Goal: Task Accomplishment & Management: Complete application form

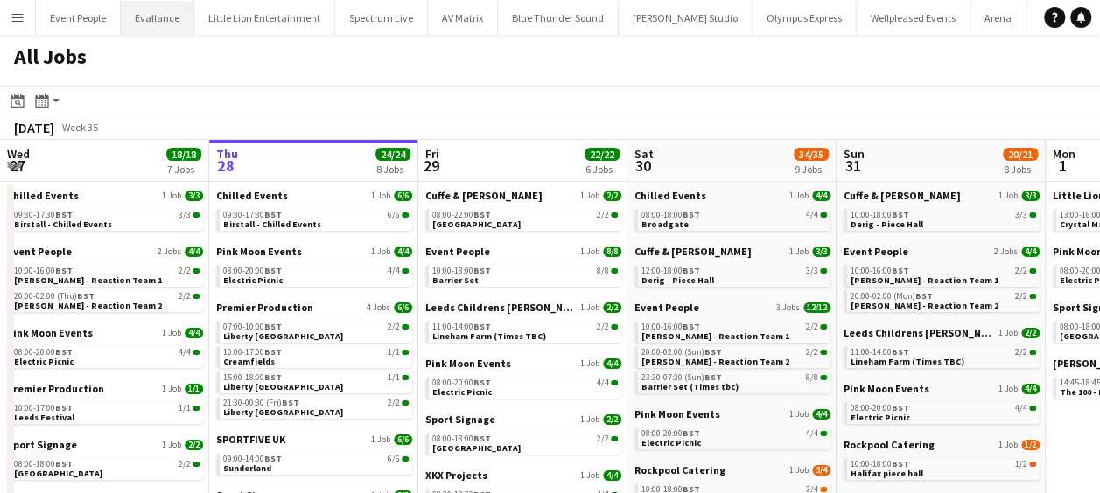
click at [172, 14] on button "Evallance Close" at bounding box center [157, 18] width 73 height 34
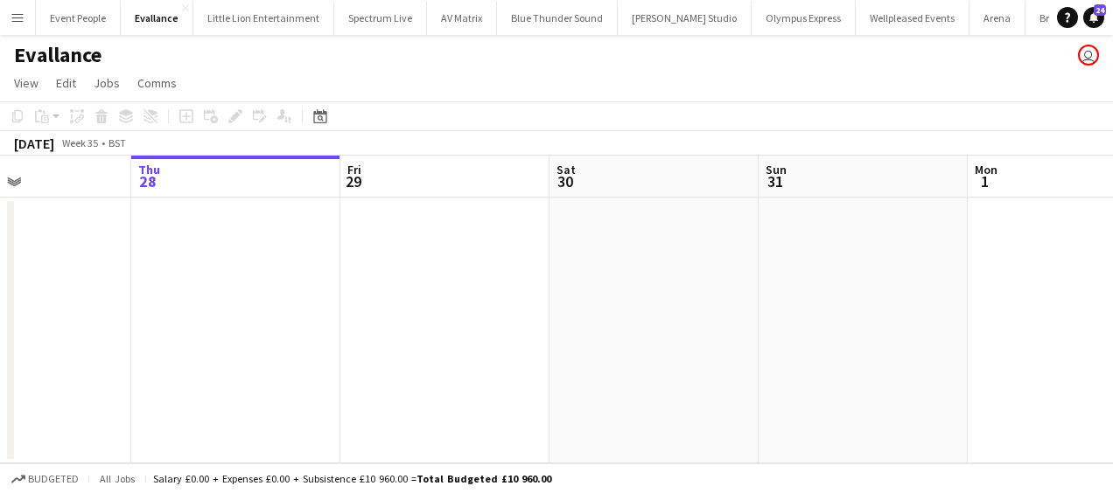
scroll to position [0, 494]
drag, startPoint x: 411, startPoint y: 309, endPoint x: 335, endPoint y: 306, distance: 76.1
click at [335, 306] on app-calendar-viewport "Mon 25 2/2 1 Job Tue 26 Wed 27 Thu 28 Fri 29 Sat 30 Sun 31 Mon 1 Tue 2 Wed 3 Th…" at bounding box center [556, 310] width 1113 height 308
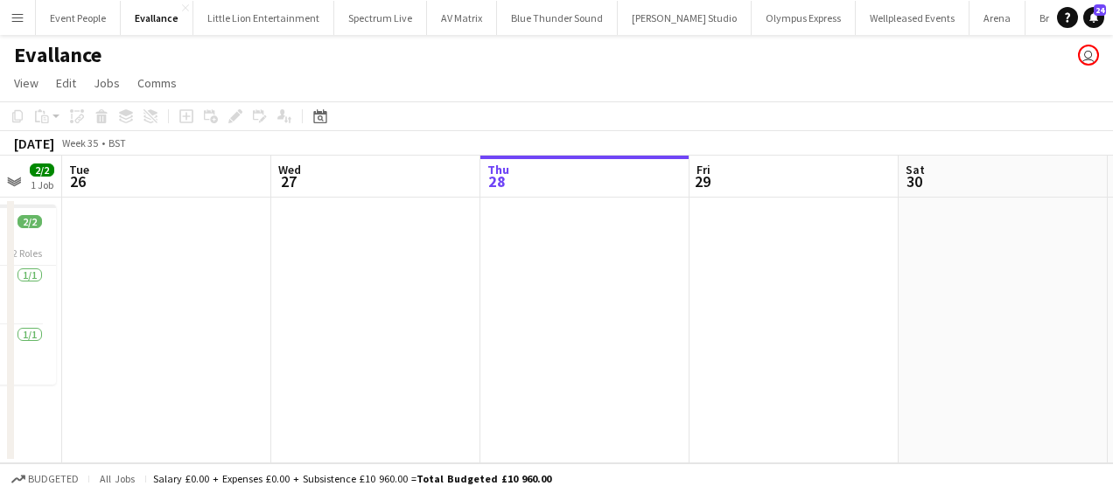
drag, startPoint x: 143, startPoint y: 249, endPoint x: 587, endPoint y: 254, distance: 443.5
click at [586, 255] on app-calendar-viewport "Sun 24 Mon 25 2/2 1 Job Tue 26 Wed 27 Thu 28 Fri 29 Sat 30 Sun 31 Mon 1 Tue 2 W…" at bounding box center [556, 310] width 1113 height 308
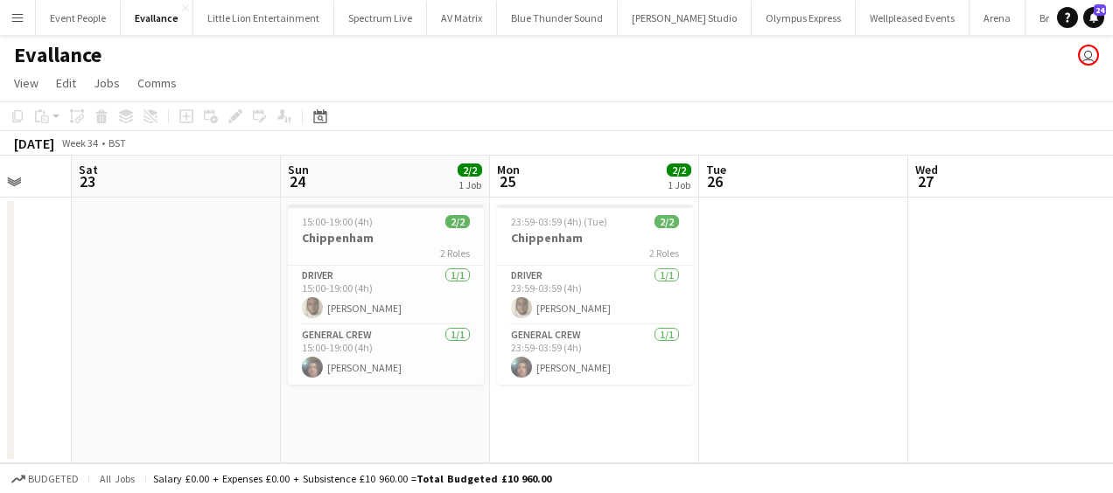
drag, startPoint x: 705, startPoint y: 274, endPoint x: 681, endPoint y: 275, distance: 24.5
click at [702, 275] on app-calendar-viewport "Thu 21 Fri 22 Sat 23 Sun 24 2/2 1 Job Mon 25 2/2 1 Job Tue 26 Wed 27 Thu 28 Fri…" at bounding box center [556, 310] width 1113 height 308
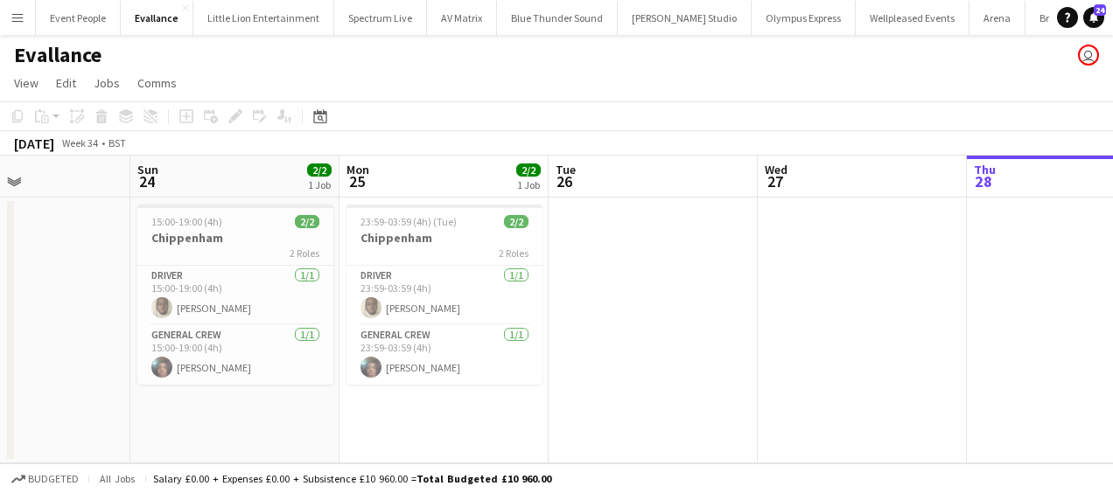
drag, startPoint x: 591, startPoint y: 300, endPoint x: 841, endPoint y: 301, distance: 250.2
click at [841, 301] on app-calendar-viewport "Thu 21 Fri 22 Sat 23 Sun 24 2/2 1 Job Mon 25 2/2 1 Job Tue 26 Wed 27 Thu 28 Fri…" at bounding box center [556, 310] width 1113 height 308
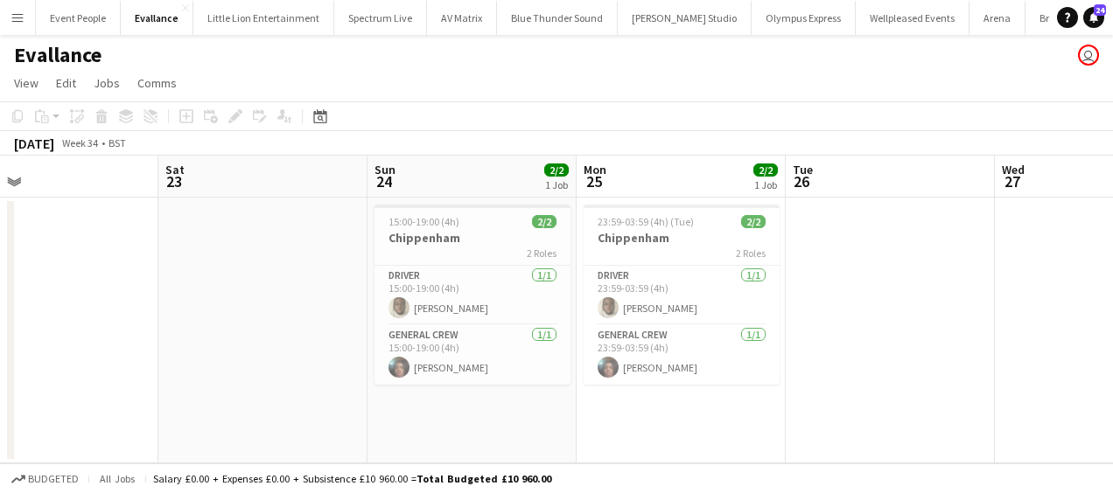
drag, startPoint x: 407, startPoint y: 312, endPoint x: 712, endPoint y: 309, distance: 305.3
click at [850, 309] on app-calendar-viewport "Wed 20 Thu 21 Fri 22 Sat 23 Sun 24 2/2 1 Job Mon 25 2/2 1 Job Tue 26 Wed 27 Thu…" at bounding box center [556, 310] width 1113 height 308
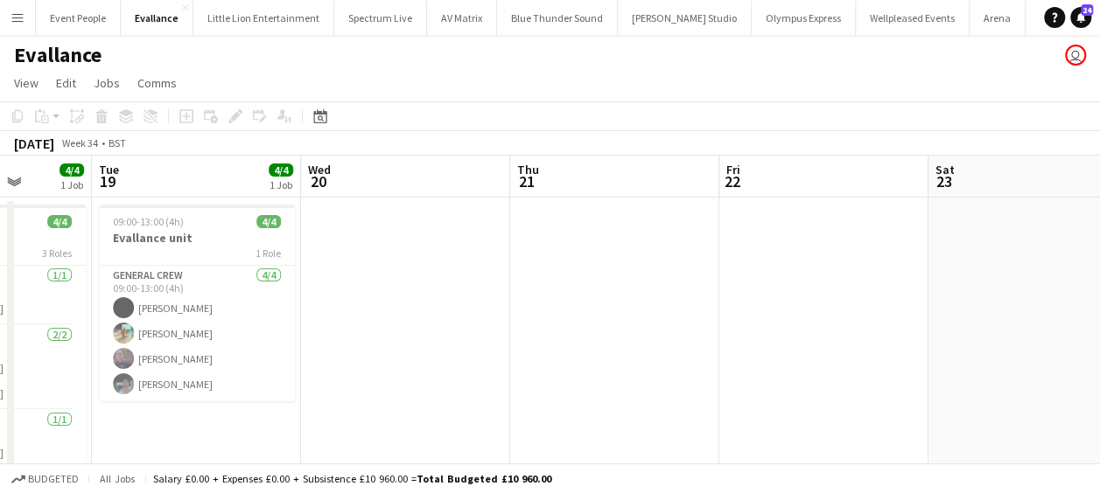
drag, startPoint x: 794, startPoint y: 309, endPoint x: 847, endPoint y: 309, distance: 52.5
click at [925, 309] on app-calendar-viewport "Sat 16 Sun 17 Mon 18 4/4 1 Job Tue 19 4/4 1 Job Wed 20 Thu 21 Fri 22 Sat 23 Sun…" at bounding box center [550, 327] width 1100 height 343
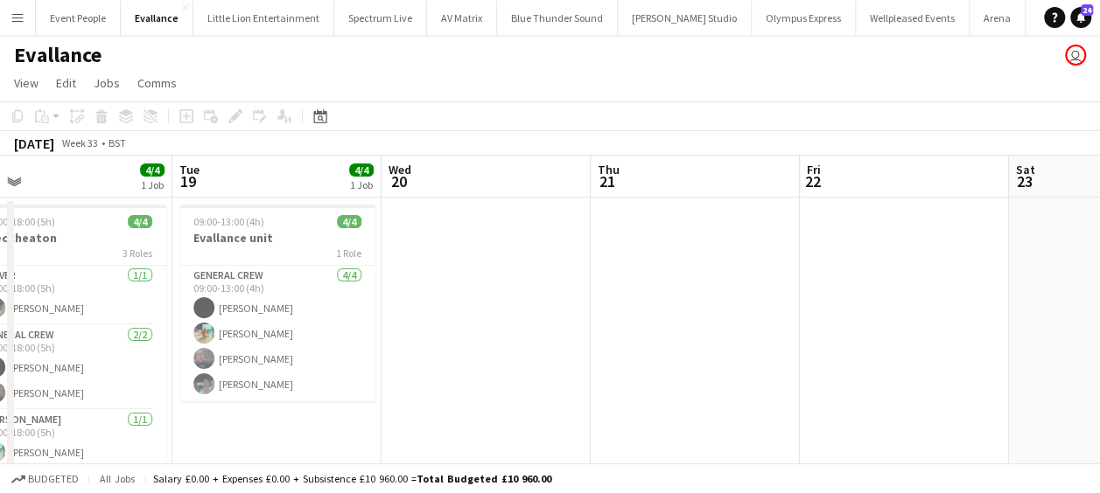
drag, startPoint x: 690, startPoint y: 307, endPoint x: 918, endPoint y: 306, distance: 227.4
click at [923, 306] on app-calendar-viewport "Sat 16 Sun 17 Mon 18 4/4 1 Job Tue 19 4/4 1 Job Wed 20 Thu 21 Fri 22 Sat 23 Sun…" at bounding box center [550, 327] width 1100 height 343
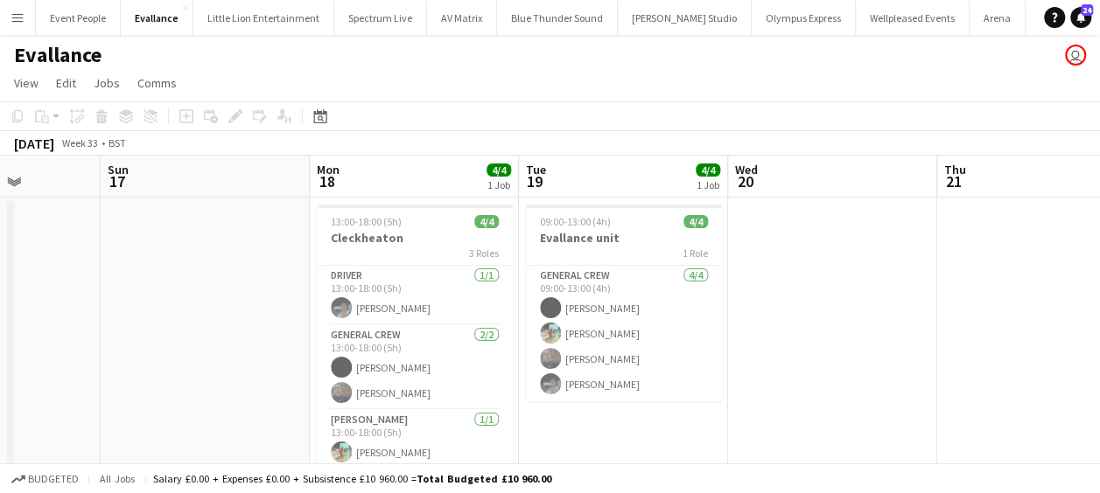
drag, startPoint x: 777, startPoint y: 308, endPoint x: 913, endPoint y: 308, distance: 136.5
click at [913, 308] on app-calendar-viewport "Thu 14 6/7 2 Jobs Fri 15 Sat 16 Sun 17 Mon 18 4/4 1 Job Tue 19 4/4 1 Job Wed 20…" at bounding box center [550, 421] width 1100 height 530
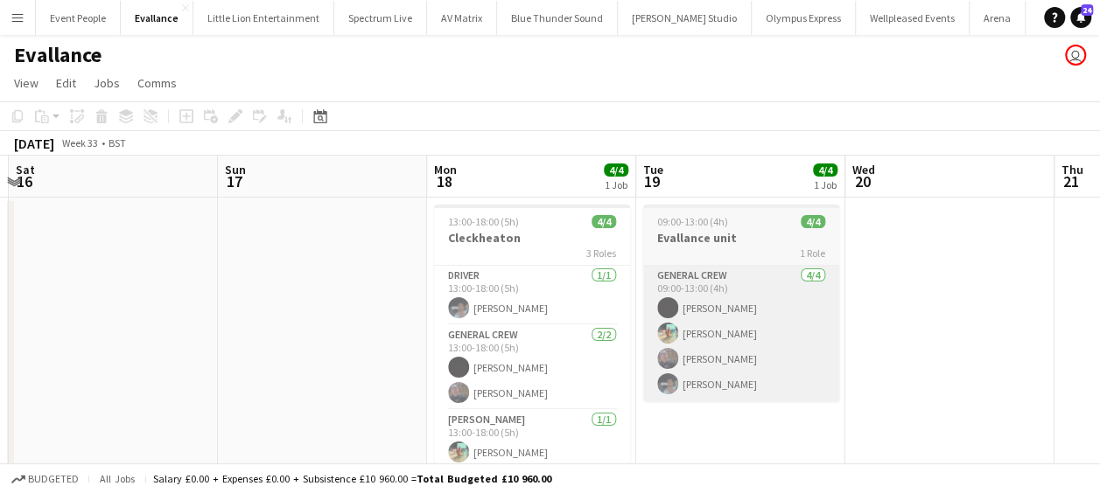
drag, startPoint x: 789, startPoint y: 313, endPoint x: 750, endPoint y: 308, distance: 38.8
click at [902, 313] on app-calendar-viewport "Thu 14 6/7 2 Jobs Fri 15 Sat 16 Sun 17 Mon 18 4/4 1 Job Tue 19 4/4 1 Job Wed 20…" at bounding box center [550, 421] width 1100 height 530
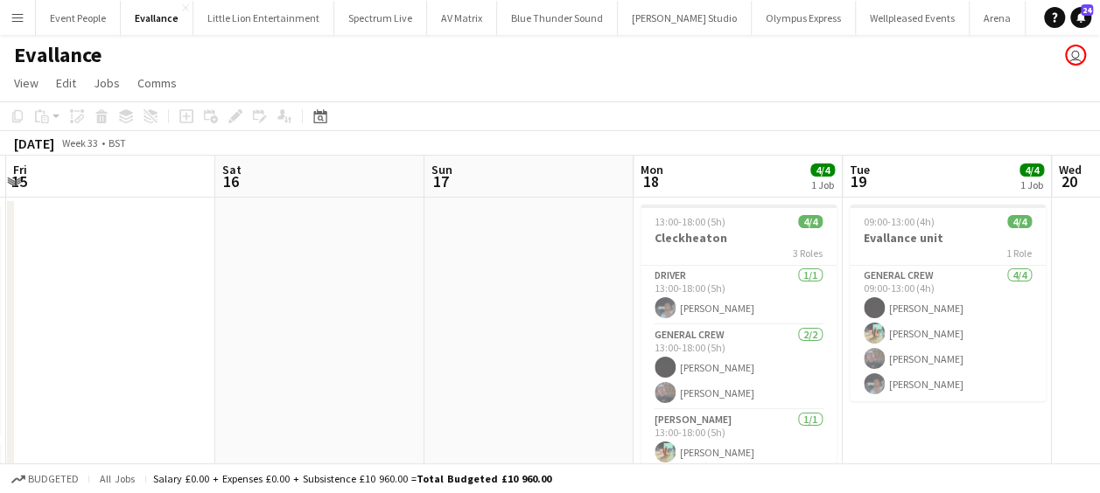
drag, startPoint x: 699, startPoint y: 306, endPoint x: 935, endPoint y: 308, distance: 236.2
click at [935, 308] on app-calendar-viewport "Wed 13 Thu 14 6/7 2 Jobs Fri 15 Sat 16 Sun 17 Mon 18 4/4 1 Job Tue 19 4/4 1 Job…" at bounding box center [550, 421] width 1100 height 530
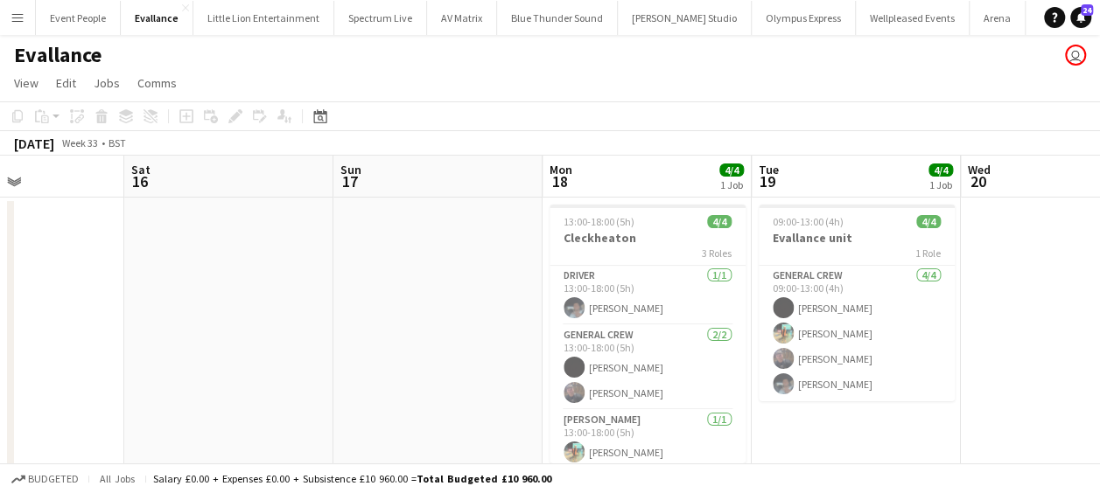
drag, startPoint x: 678, startPoint y: 304, endPoint x: 908, endPoint y: 303, distance: 230.1
click at [987, 303] on app-calendar-viewport "Wed 13 Thu 14 6/7 2 Jobs Fri 15 Sat 16 Sun 17 Mon 18 4/4 1 Job Tue 19 4/4 1 Job…" at bounding box center [550, 421] width 1100 height 530
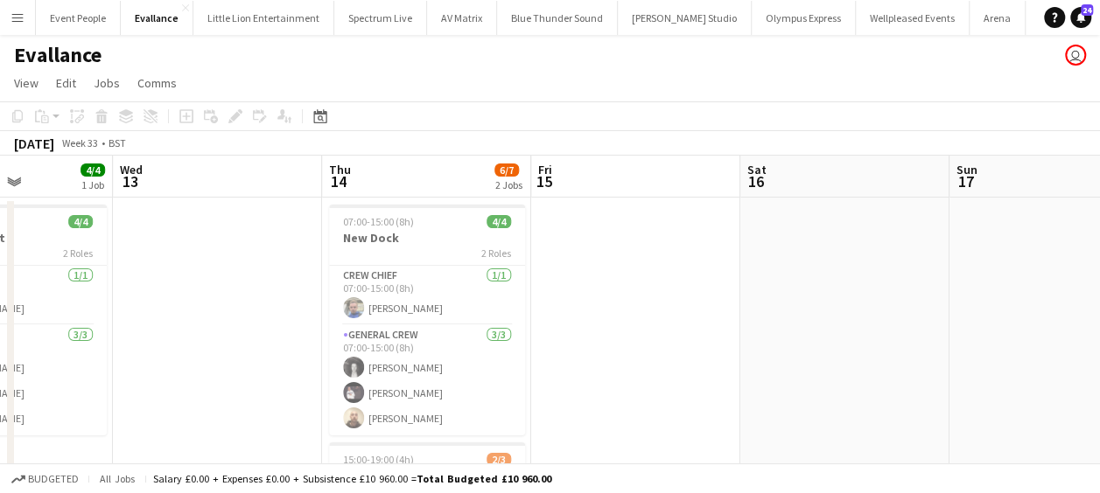
drag, startPoint x: 548, startPoint y: 301, endPoint x: 737, endPoint y: 298, distance: 189.0
click at [737, 298] on app-calendar-viewport "Sun 10 Mon 11 4/4 1 Job Tue 12 4/4 1 Job Wed 13 Thu 14 6/7 2 Jobs Fri 15 Sat 16…" at bounding box center [550, 421] width 1100 height 530
drag, startPoint x: 662, startPoint y: 306, endPoint x: 702, endPoint y: 306, distance: 39.4
click at [702, 306] on app-calendar-viewport "Sun 10 4/4 1 Job Mon 11 4/4 1 Job Tue 12 4/4 1 Job Wed 13 Thu 14 6/7 2 Jobs Fri…" at bounding box center [550, 421] width 1100 height 530
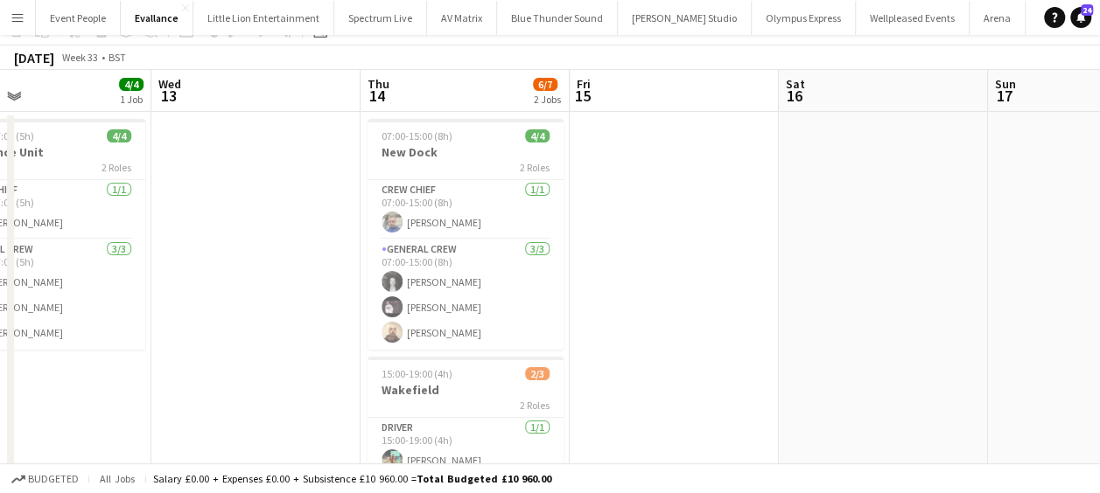
scroll to position [0, 0]
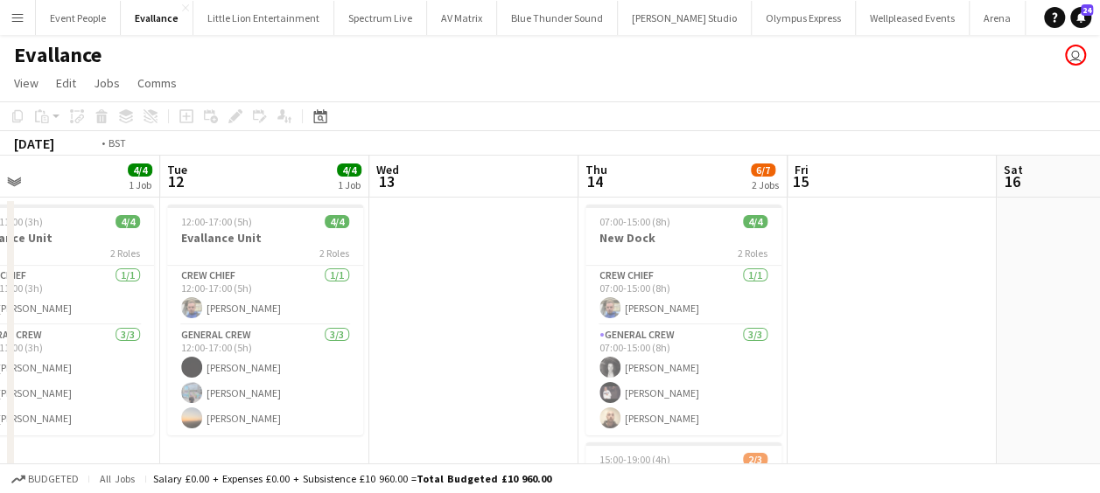
drag, startPoint x: 745, startPoint y: 310, endPoint x: 632, endPoint y: 311, distance: 112.8
click at [789, 310] on app-calendar-viewport "Sat 9 6/6 2 Jobs Sun 10 4/4 1 Job Mon 11 4/4 1 Job Tue 12 4/4 1 Job Wed 13 Thu …" at bounding box center [550, 421] width 1100 height 530
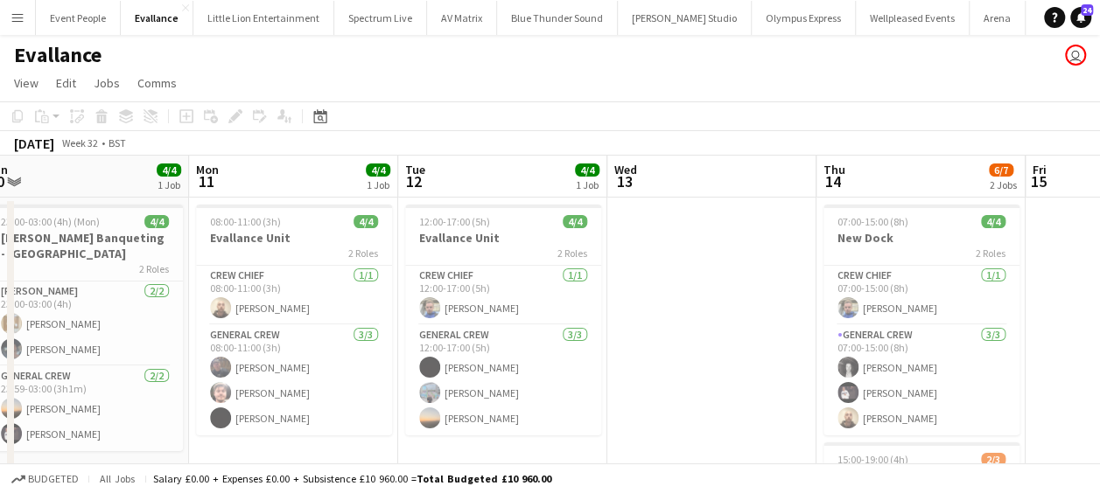
drag, startPoint x: 555, startPoint y: 311, endPoint x: 685, endPoint y: 310, distance: 130.3
click at [762, 308] on app-calendar-viewport "Fri 8 Sat 9 6/6 2 Jobs Sun 10 4/4 1 Job Mon 11 4/4 1 Job Tue 12 4/4 1 Job Wed 1…" at bounding box center [550, 421] width 1100 height 530
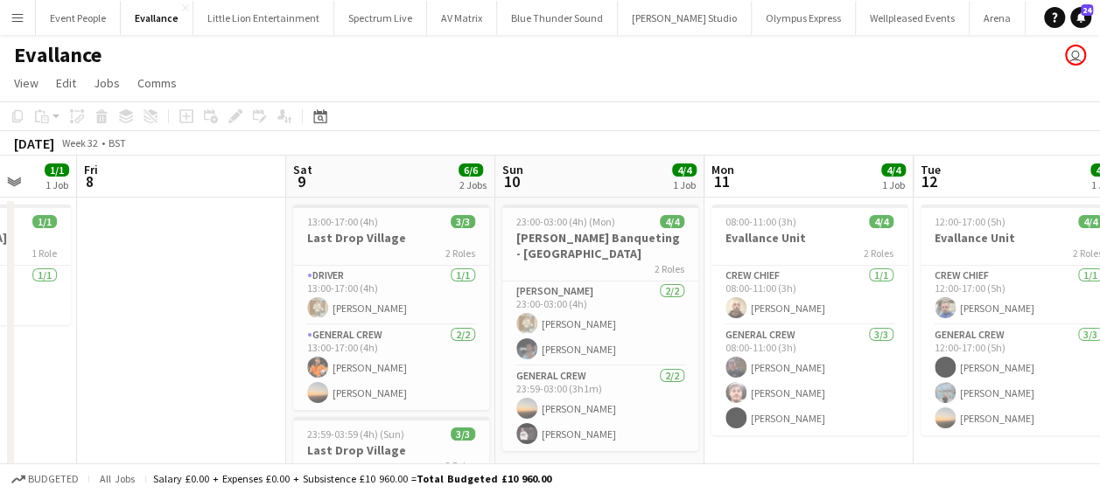
drag, startPoint x: 639, startPoint y: 310, endPoint x: 915, endPoint y: 313, distance: 276.4
click at [915, 313] on app-calendar-viewport "Wed 6 Thu 7 1/1 1 Job Fri 8 Sat 9 6/6 2 Jobs Sun 10 4/4 1 Job Mon 11 4/4 1 Job …" at bounding box center [550, 421] width 1100 height 530
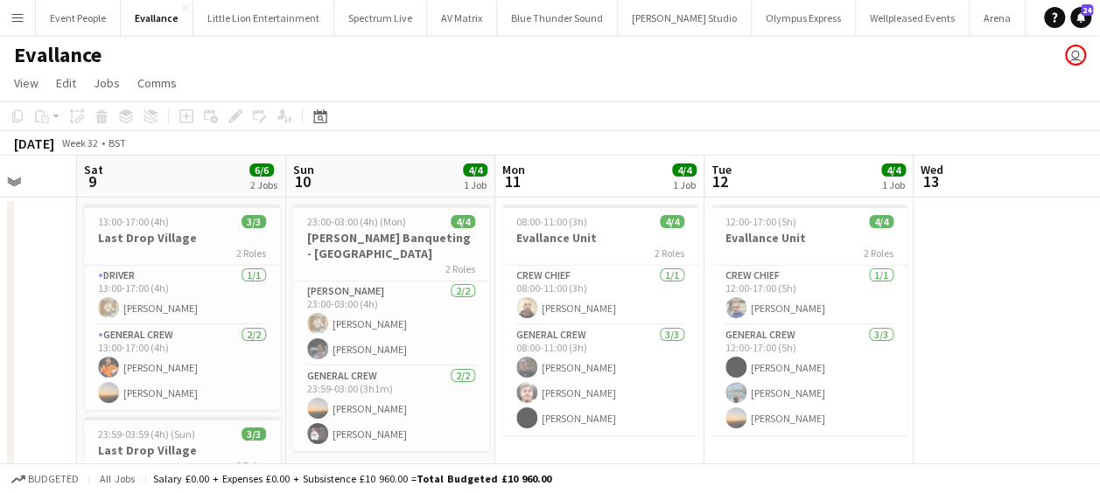
scroll to position [0, 488]
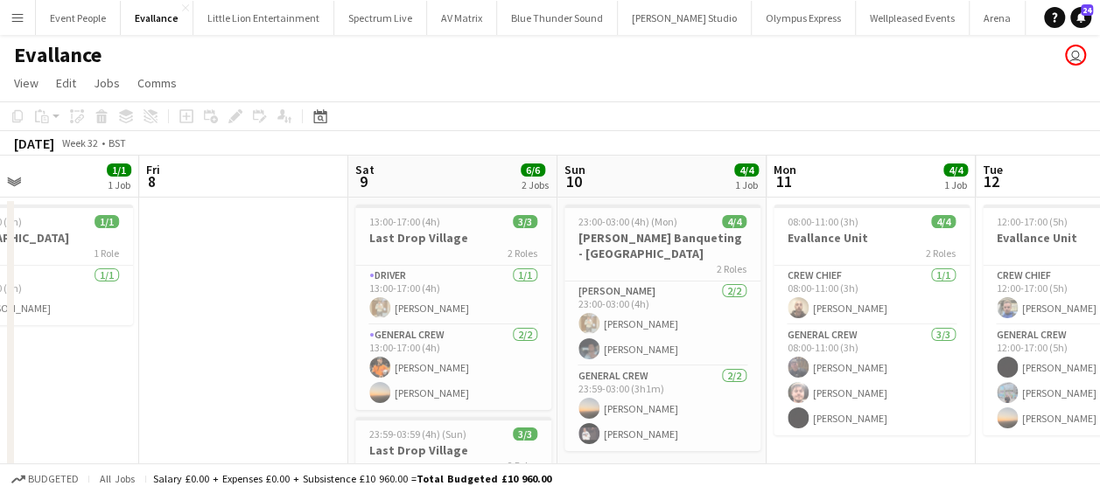
click at [922, 311] on app-calendar-viewport "Tue 5 Wed 6 4/4 1 Job Thu 7 1/1 1 Job Fri 8 Sat 9 6/6 2 Jobs Sun 10 4/4 1 Job M…" at bounding box center [550, 421] width 1100 height 530
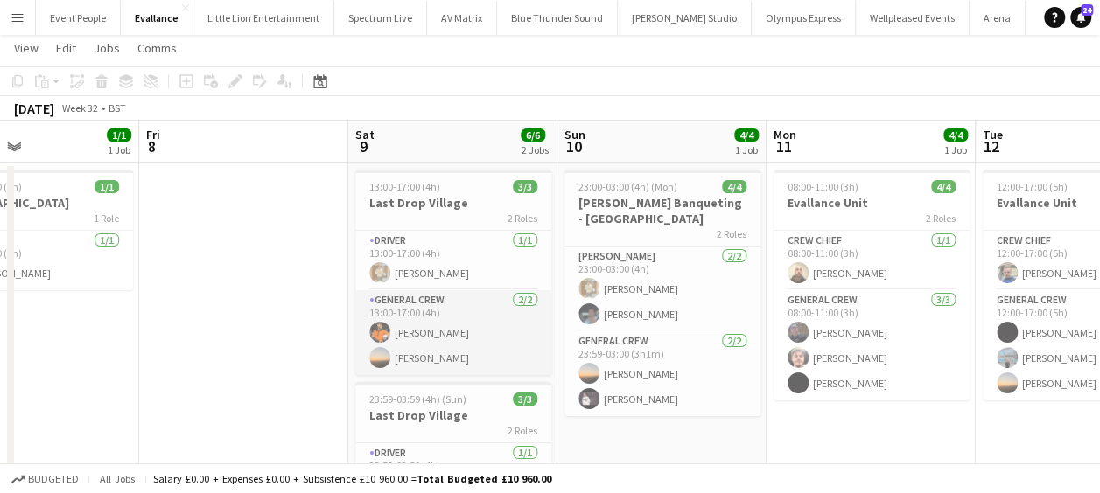
scroll to position [0, 0]
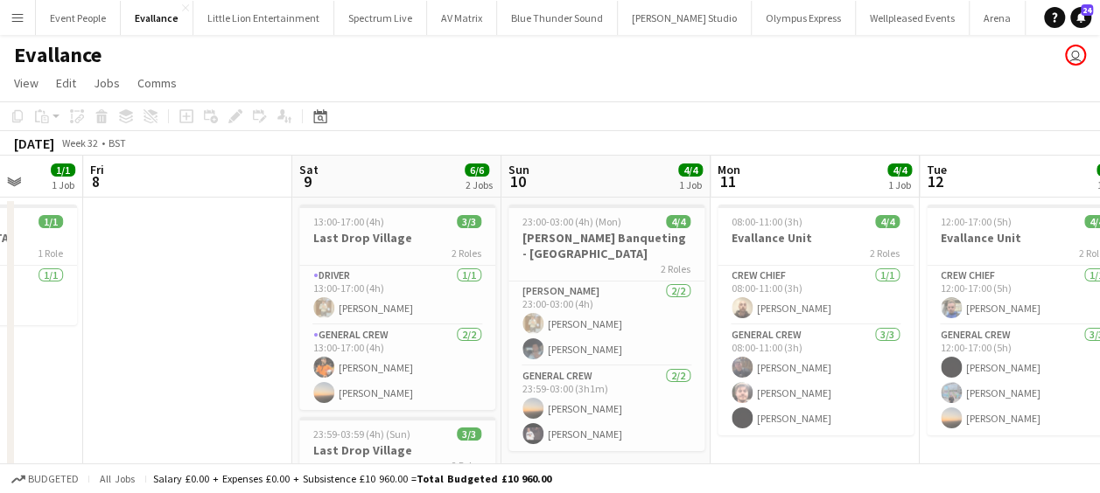
drag, startPoint x: 402, startPoint y: 332, endPoint x: 764, endPoint y: 329, distance: 362.1
click at [764, 329] on app-calendar-viewport "Tue 5 Wed 6 4/4 1 Job Thu 7 1/1 1 Job Fri 8 Sat 9 6/6 2 Jobs Sun 10 4/4 1 Job M…" at bounding box center [550, 421] width 1100 height 530
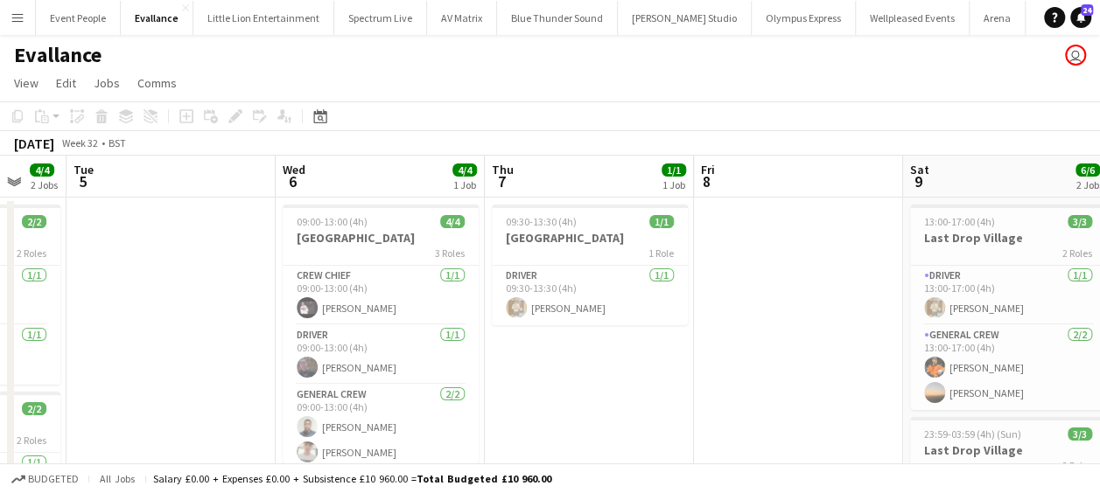
drag, startPoint x: 499, startPoint y: 321, endPoint x: 689, endPoint y: 329, distance: 190.0
click at [689, 329] on app-calendar-viewport "Sun 3 Mon 4 4/4 2 Jobs Tue 5 Wed 6 4/4 1 Job Thu 7 1/1 1 Job Fri 8 Sat 9 6/6 2 …" at bounding box center [550, 421] width 1100 height 530
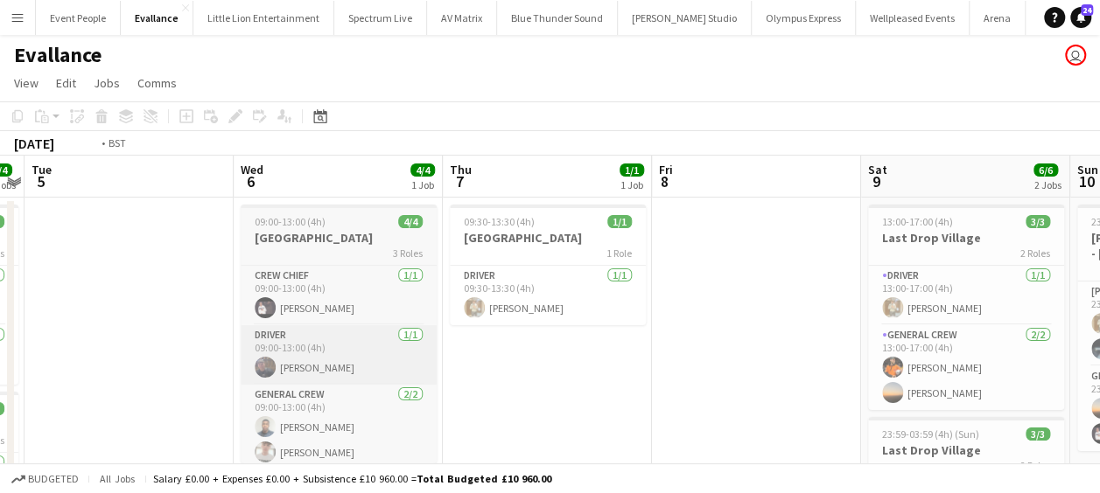
drag, startPoint x: 633, startPoint y: 339, endPoint x: 640, endPoint y: 350, distance: 13.4
click at [826, 341] on app-calendar-viewport "Sun 3 Mon 4 4/4 2 Jobs Tue 5 Wed 6 4/4 1 Job Thu 7 1/1 1 Job Fri 8 Sat 9 6/6 2 …" at bounding box center [550, 421] width 1100 height 530
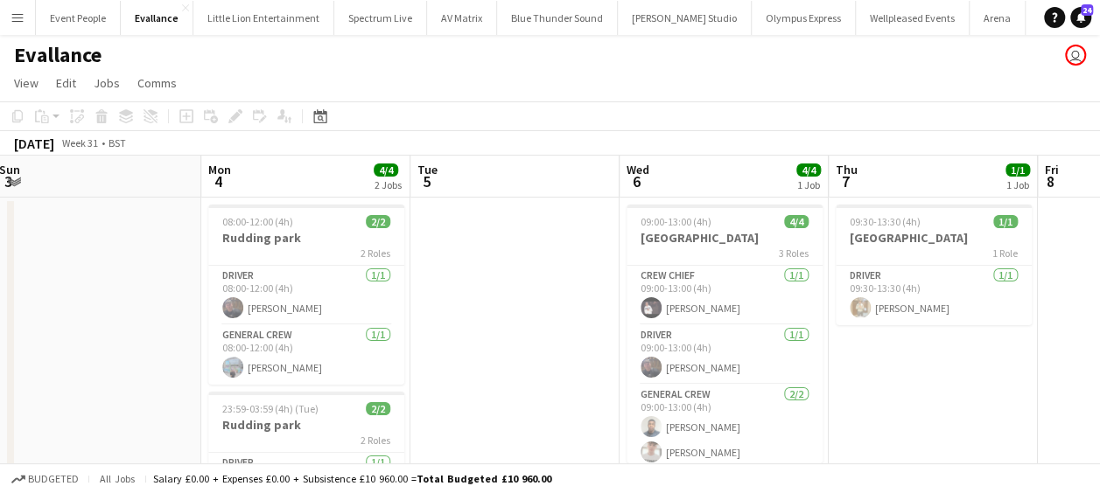
drag, startPoint x: 590, startPoint y: 346, endPoint x: 629, endPoint y: 346, distance: 38.5
click at [631, 346] on app-calendar-viewport "Fri 1 Sat 2 Sun 3 Mon 4 4/4 2 Jobs Tue 5 Wed 6 4/4 1 Job Thu 7 1/1 1 Job Fri 8 …" at bounding box center [550, 421] width 1100 height 530
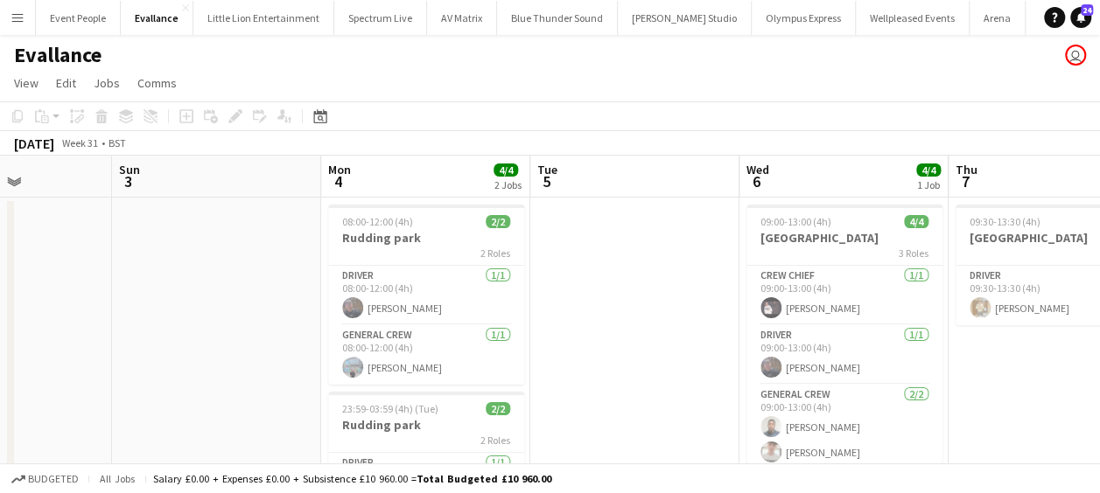
drag, startPoint x: 496, startPoint y: 336, endPoint x: 542, endPoint y: 334, distance: 46.4
click at [543, 335] on app-calendar-viewport "Thu 31 Fri 1 Sat 2 Sun 3 Mon 4 4/4 2 Jobs Tue 5 Wed 6 4/4 1 Job Thu 7 1/1 1 Job…" at bounding box center [550, 421] width 1100 height 530
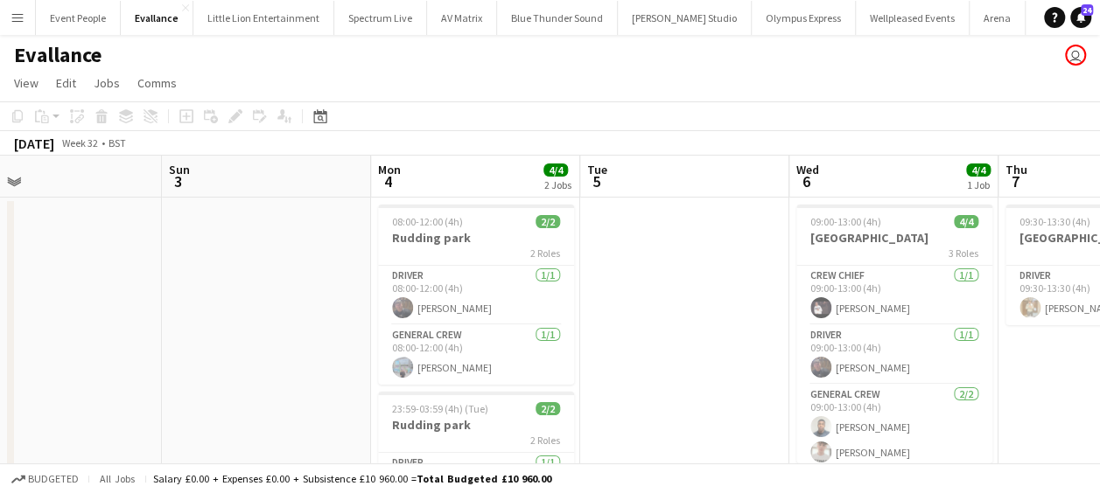
drag, startPoint x: 612, startPoint y: 331, endPoint x: 895, endPoint y: 332, distance: 282.5
click at [351, 328] on app-calendar-viewport "Thu 31 6/6 1 Job Fri 1 Sat 2 Sun 3 Mon 4 4/4 2 Jobs Tue 5 Wed 6 4/4 1 Job Thu 7…" at bounding box center [550, 421] width 1100 height 530
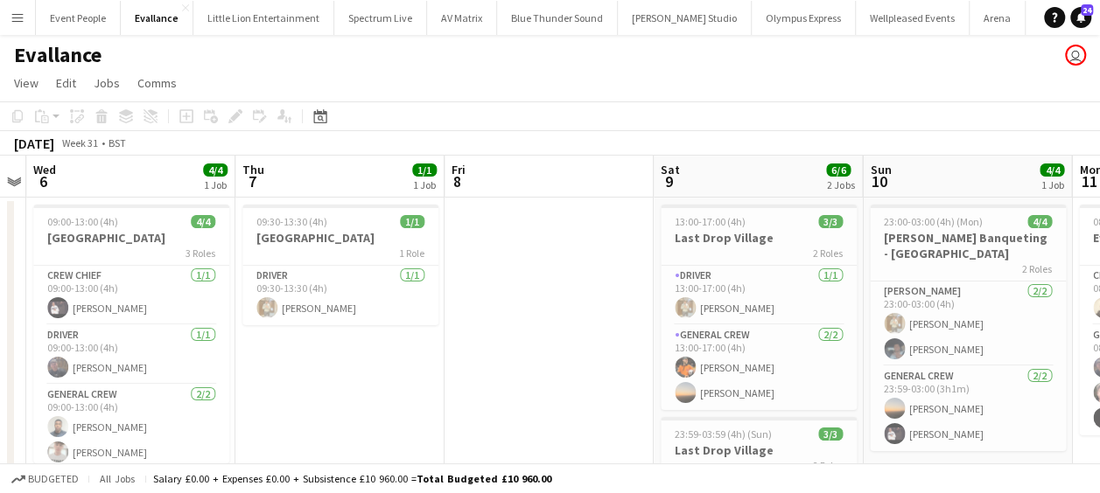
click at [541, 339] on app-calendar-viewport "Sat 2 Sun 3 Mon 4 4/4 2 Jobs Tue 5 Wed 6 4/4 1 Job Thu 7 1/1 1 Job Fri 8 Sat 9 …" at bounding box center [550, 421] width 1100 height 530
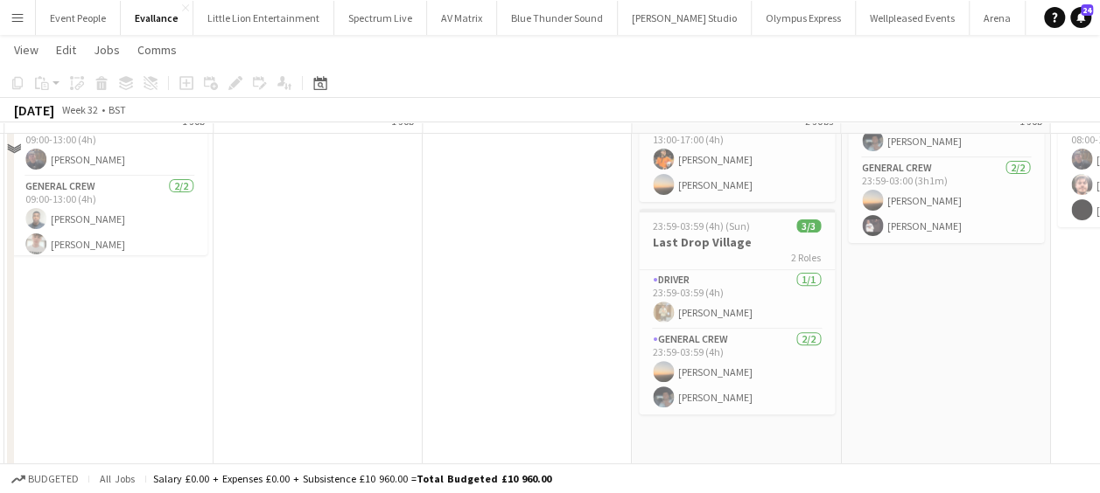
scroll to position [220, 0]
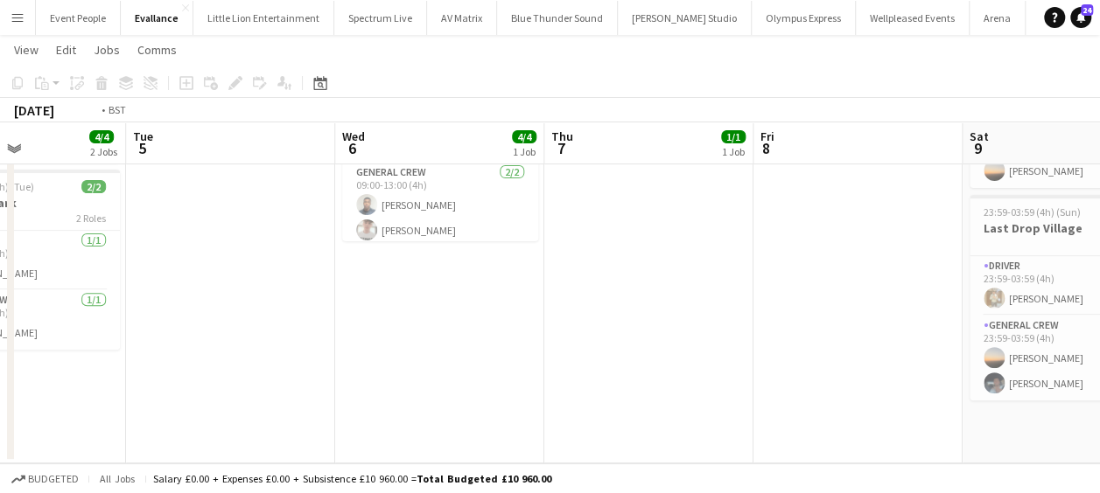
drag, startPoint x: 516, startPoint y: 331, endPoint x: 818, endPoint y: 345, distance: 302.1
click at [993, 333] on app-calendar-viewport "Sat 2 Sun 3 Mon 4 4/4 2 Jobs Tue 5 Wed 6 4/4 1 Job Thu 7 1/1 1 Job Fri 8 Sat 9 …" at bounding box center [550, 156] width 1100 height 616
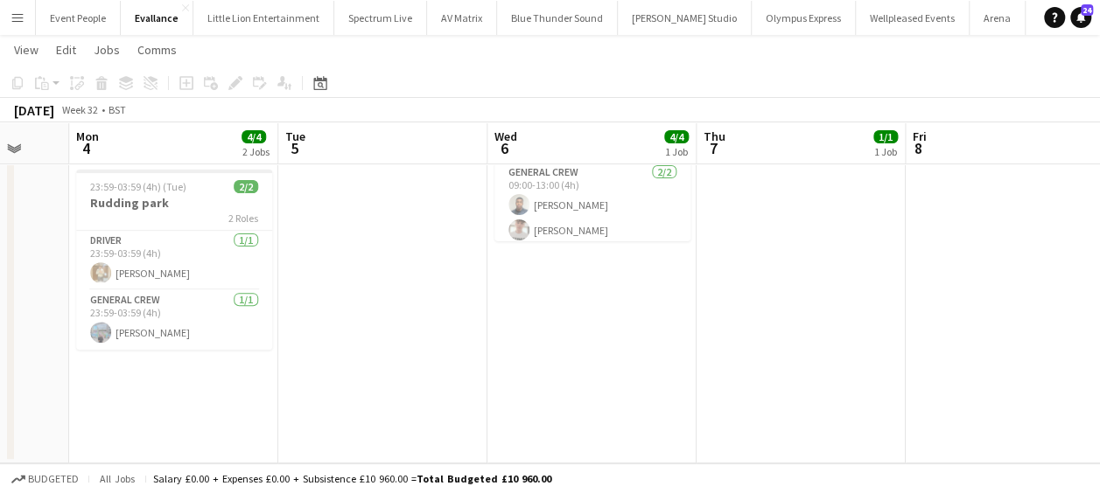
scroll to position [0, 563]
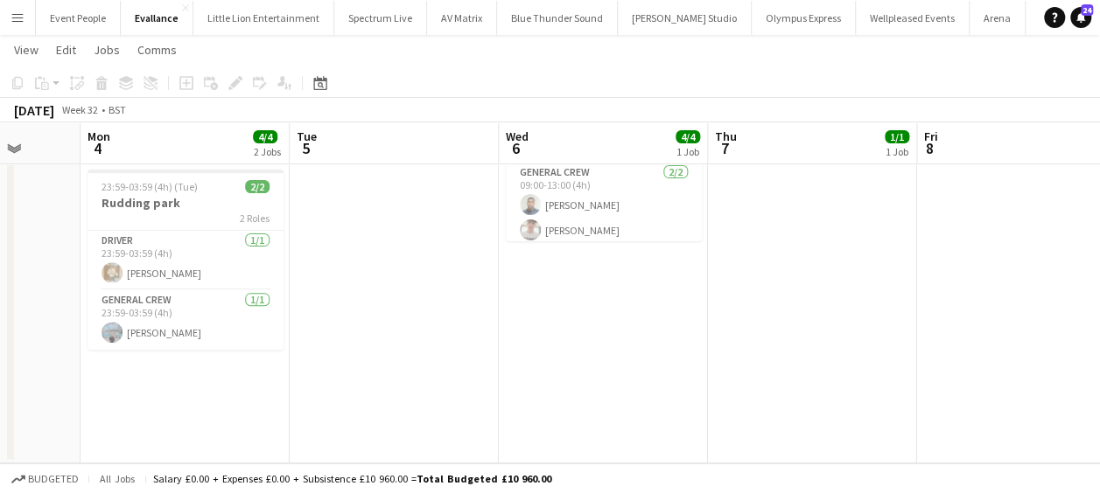
drag, startPoint x: 705, startPoint y: 346, endPoint x: 921, endPoint y: 355, distance: 216.2
click at [967, 357] on app-calendar-viewport "Fri 1 Sat 2 Sun 3 Mon 4 4/4 2 Jobs Tue 5 Wed 6 4/4 1 Job Thu 7 1/1 1 Job Fri 8 …" at bounding box center [550, 156] width 1100 height 616
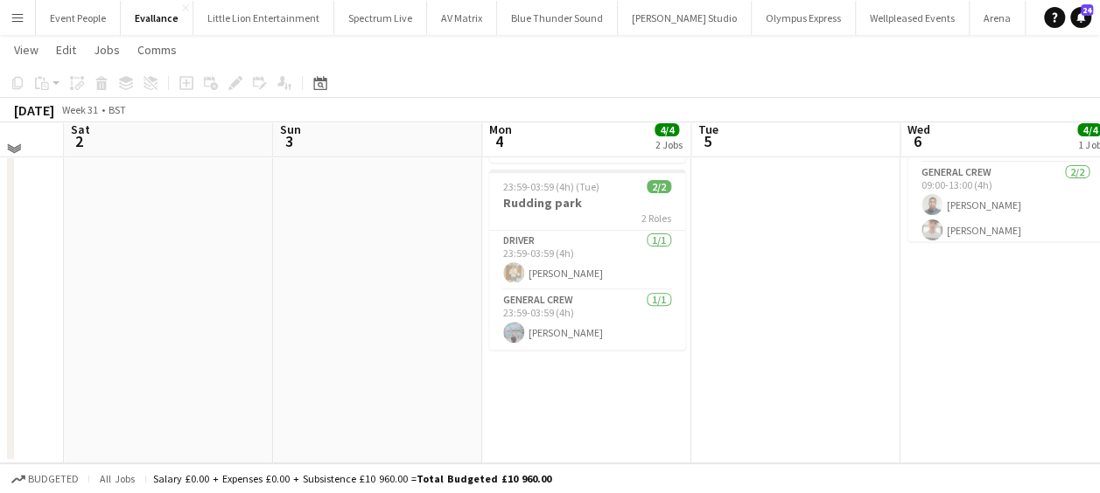
scroll to position [0, 0]
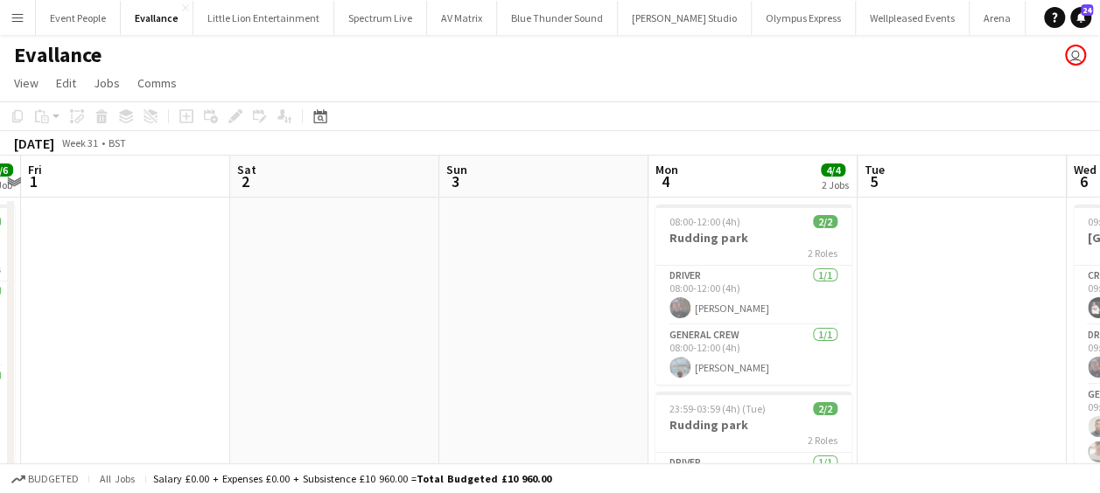
drag, startPoint x: 506, startPoint y: 336, endPoint x: 894, endPoint y: 352, distance: 388.7
click at [894, 352] on app-calendar-viewport "Wed 30 4/4 1 Job Thu 31 6/6 1 Job Fri 1 Sat 2 Sun 3 Mon 4 4/4 2 Jobs Tue 5 Wed …" at bounding box center [550, 421] width 1100 height 530
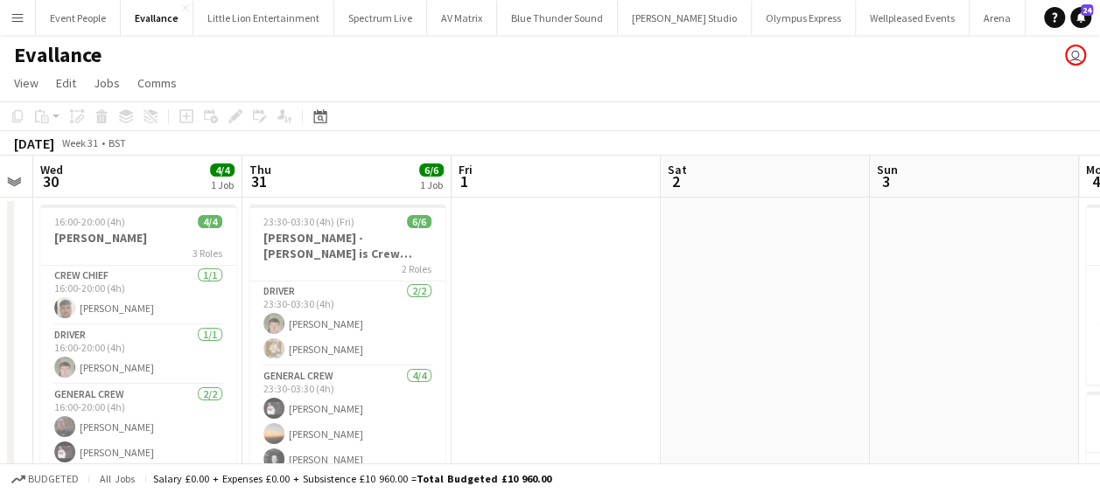
scroll to position [0, 361]
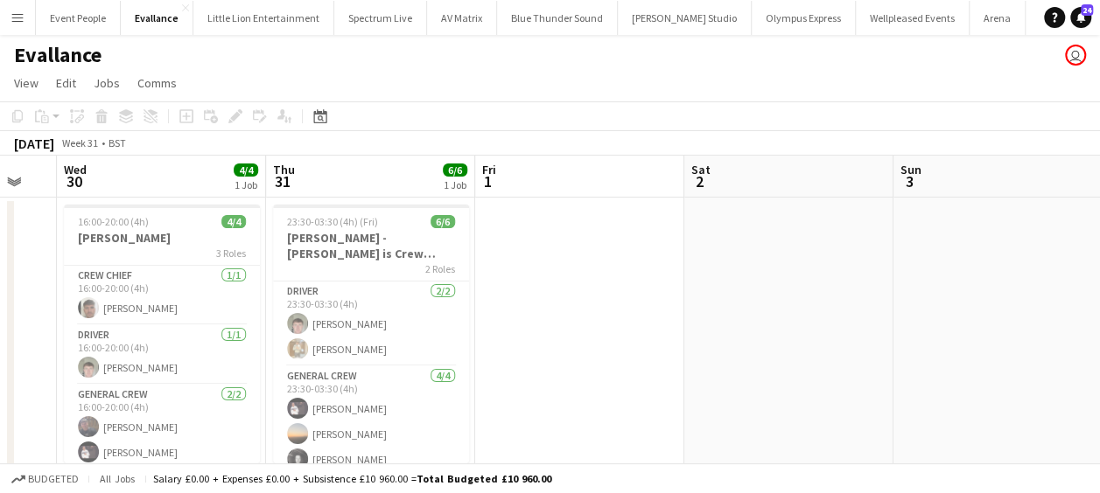
drag, startPoint x: 658, startPoint y: 353, endPoint x: 890, endPoint y: 352, distance: 232.7
click at [890, 352] on app-calendar-viewport "Mon 28 Tue 29 Wed 30 4/4 1 Job Thu 31 6/6 1 Job Fri 1 Sat 2 Sun 3 Mon 4 4/4 2 J…" at bounding box center [550, 421] width 1100 height 530
click at [200, 230] on h3 "[PERSON_NAME]" at bounding box center [162, 238] width 196 height 16
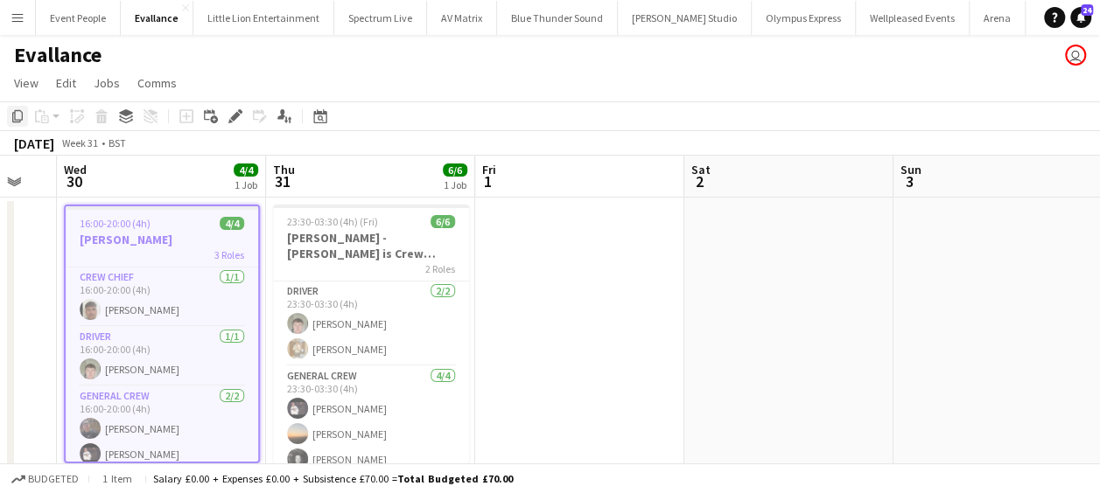
click at [21, 116] on icon "Copy" at bounding box center [17, 116] width 14 height 14
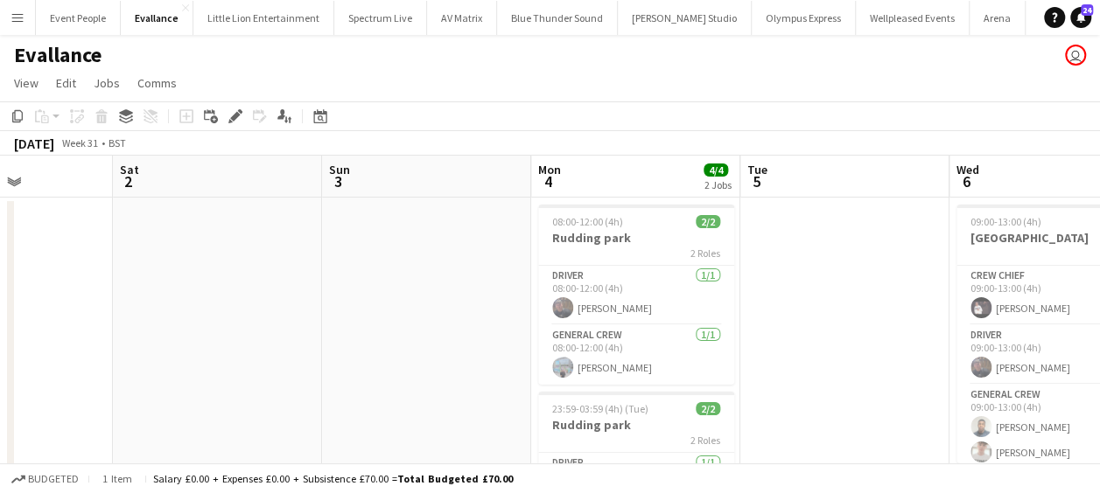
drag, startPoint x: 352, startPoint y: 292, endPoint x: 500, endPoint y: 282, distance: 149.1
click at [177, 287] on app-calendar-viewport "Wed 30 4/4 1 Job Thu 31 6/6 1 Job Fri 1 Sat 2 Sun 3 Mon 4 4/4 2 Jobs Tue 5 Wed …" at bounding box center [550, 421] width 1100 height 530
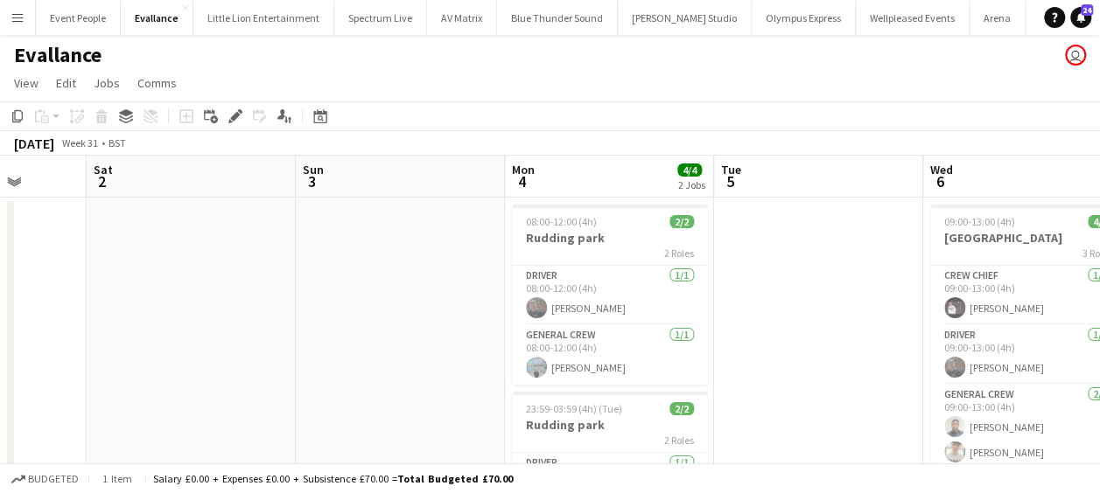
drag, startPoint x: 708, startPoint y: 282, endPoint x: 381, endPoint y: 276, distance: 326.3
click at [297, 276] on app-calendar-viewport "Wed 30 4/4 1 Job Thu 31 6/6 1 Job Fri 1 Sat 2 Sun 3 Mon 4 4/4 2 Jobs Tue 5 Wed …" at bounding box center [550, 421] width 1100 height 530
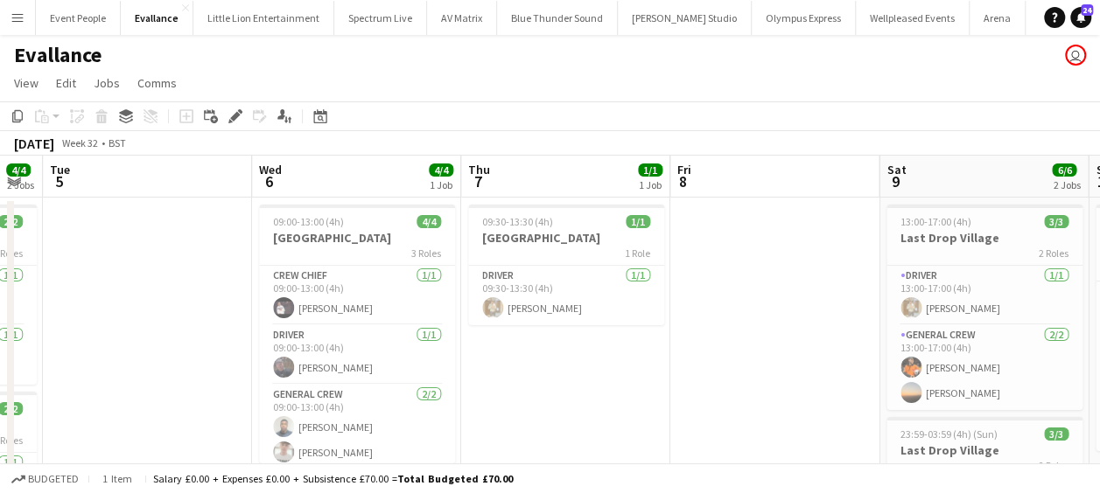
drag, startPoint x: 502, startPoint y: 276, endPoint x: 280, endPoint y: 275, distance: 222.2
click at [290, 275] on app-calendar-viewport "Fri 1 Sat 2 Sun 3 Mon 4 4/4 2 Jobs Tue 5 Wed 6 4/4 1 Job Thu 7 1/1 1 Job Fri 8 …" at bounding box center [550, 421] width 1100 height 530
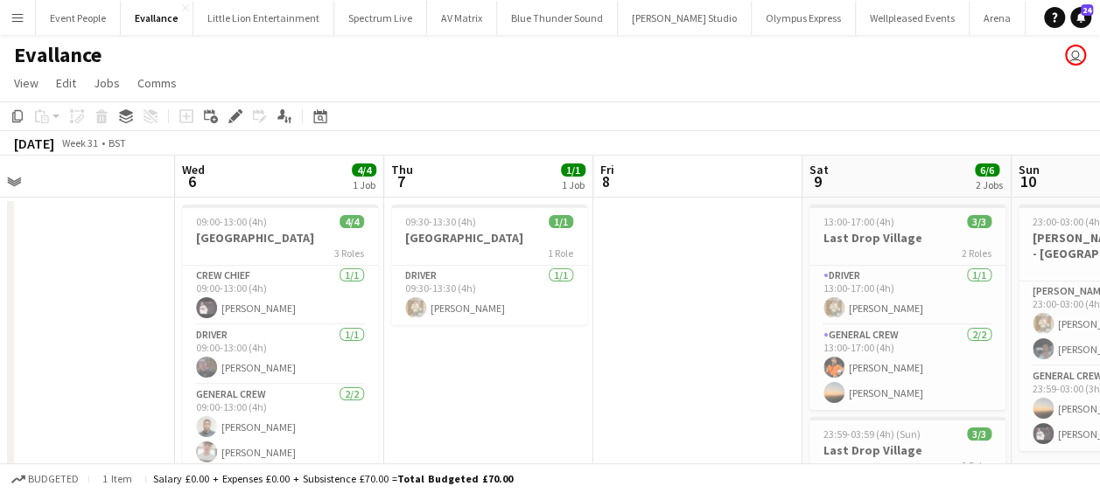
click at [311, 273] on app-calendar-viewport "Sun 3 Mon 4 4/4 2 Jobs Tue 5 Wed 6 4/4 1 Job Thu 7 1/1 1 Job Fri 8 Sat 9 6/6 2 …" at bounding box center [550, 421] width 1100 height 530
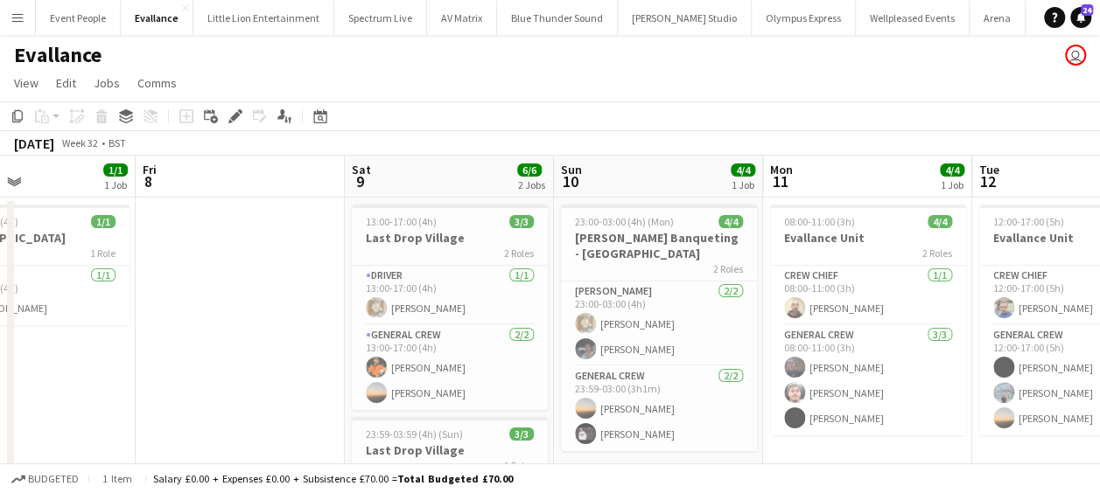
click at [309, 272] on app-calendar-viewport "Tue 5 Wed 6 4/4 1 Job Thu 7 1/1 1 Job Fri 8 Sat 9 6/6 2 Jobs Sun 10 4/4 1 Job M…" at bounding box center [550, 421] width 1100 height 530
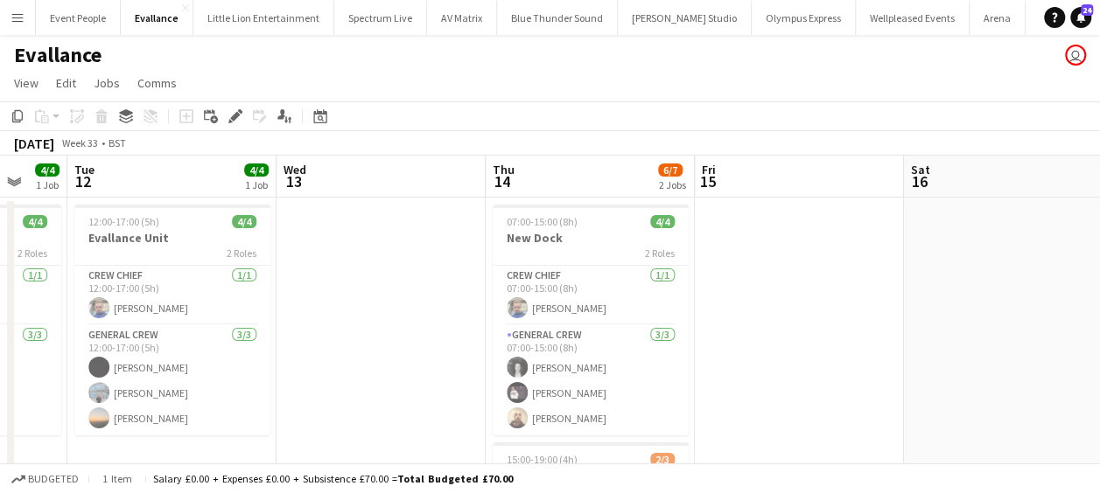
drag, startPoint x: 681, startPoint y: 275, endPoint x: 326, endPoint y: 269, distance: 354.3
click at [217, 269] on app-calendar-viewport "Sat 9 6/6 2 Jobs Sun 10 4/4 1 Job Mon 11 4/4 1 Job Tue 12 4/4 1 Job Wed 13 Thu …" at bounding box center [550, 421] width 1100 height 530
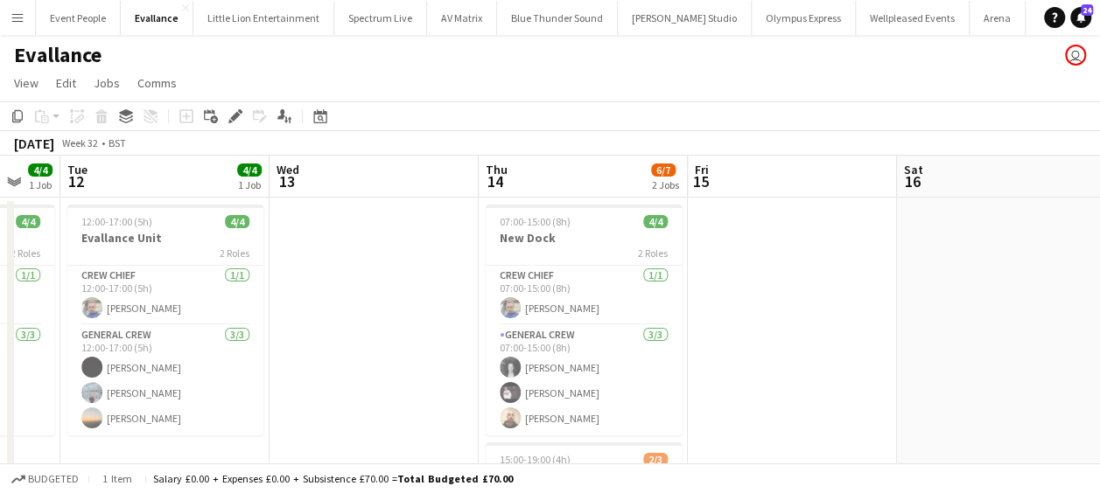
drag, startPoint x: 622, startPoint y: 271, endPoint x: 290, endPoint y: 269, distance: 331.5
click at [128, 269] on app-calendar-viewport "Sat 9 6/6 2 Jobs Sun 10 4/4 1 Job Mon 11 4/4 1 Job Tue 12 4/4 1 Job Wed 13 Thu …" at bounding box center [550, 421] width 1100 height 530
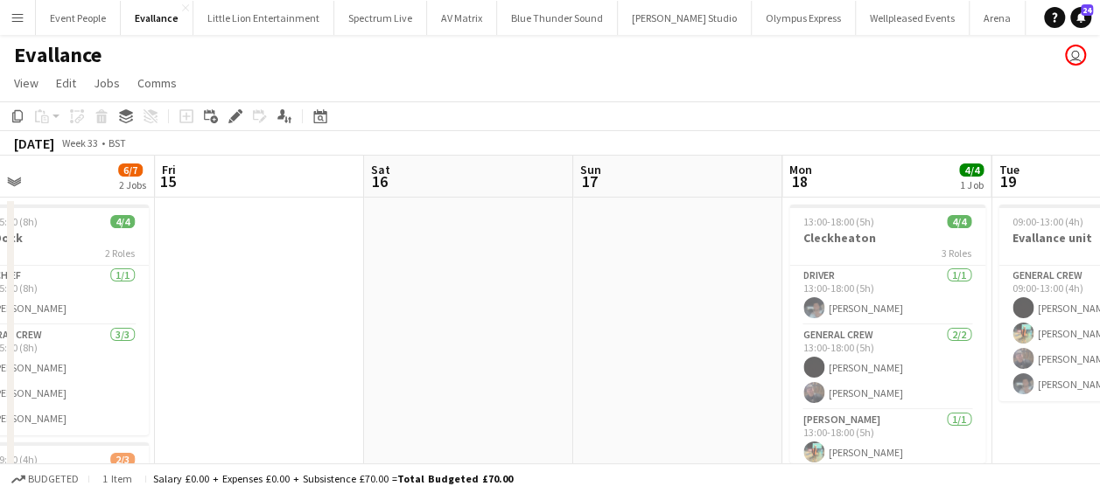
drag
click at [162, 273] on app-calendar-viewport "Mon 11 4/4 1 Job Tue 12 4/4 1 Job Wed 13 Thu 14 6/7 2 Jobs Fri 15 Sat 16 Sun 17…" at bounding box center [550, 421] width 1100 height 530
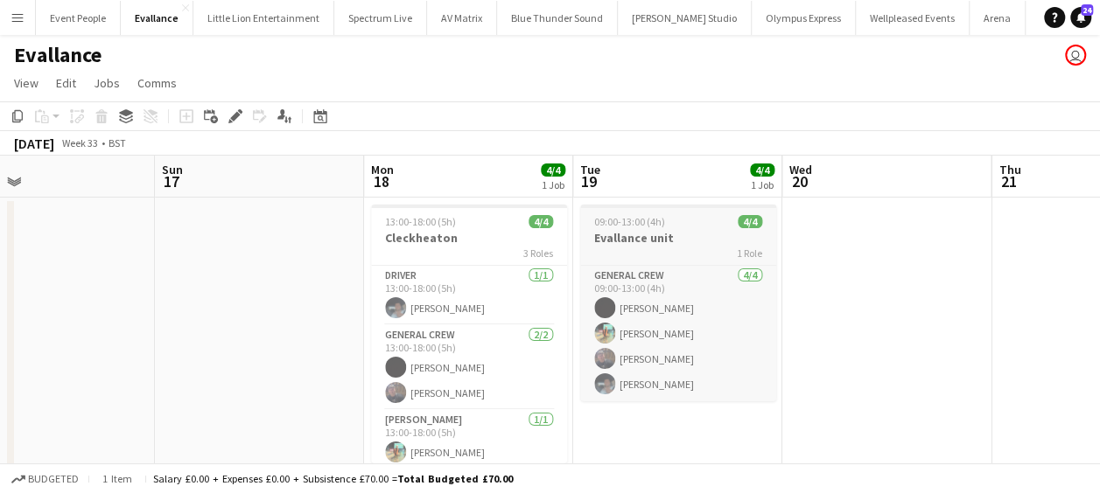
click at [62, 254] on app-calendar-viewport "Wed 13 Thu 14 6/7 2 Jobs Fri 15 Sat 16 Sun 17 Mon 18 4/4 1 Job Tue 19 4/4 1 Job…" at bounding box center [550, 421] width 1100 height 530
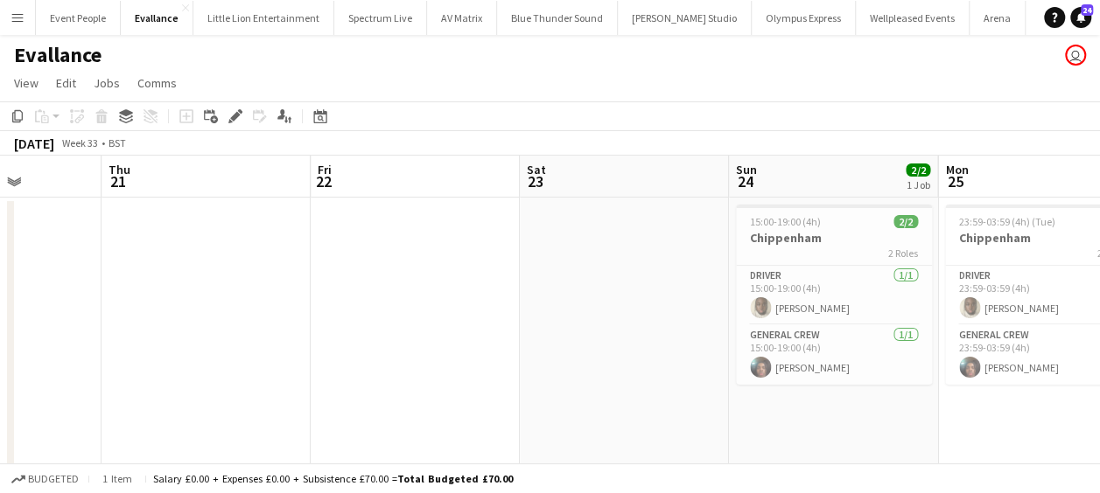
click at [106, 250] on app-calendar-viewport "Sun 17 Mon 18 4/4 1 Job Tue 19 4/4 1 Job Wed 20 Thu 21 Fri 22 Sat 23 Sun 24 2/2…" at bounding box center [550, 421] width 1100 height 530
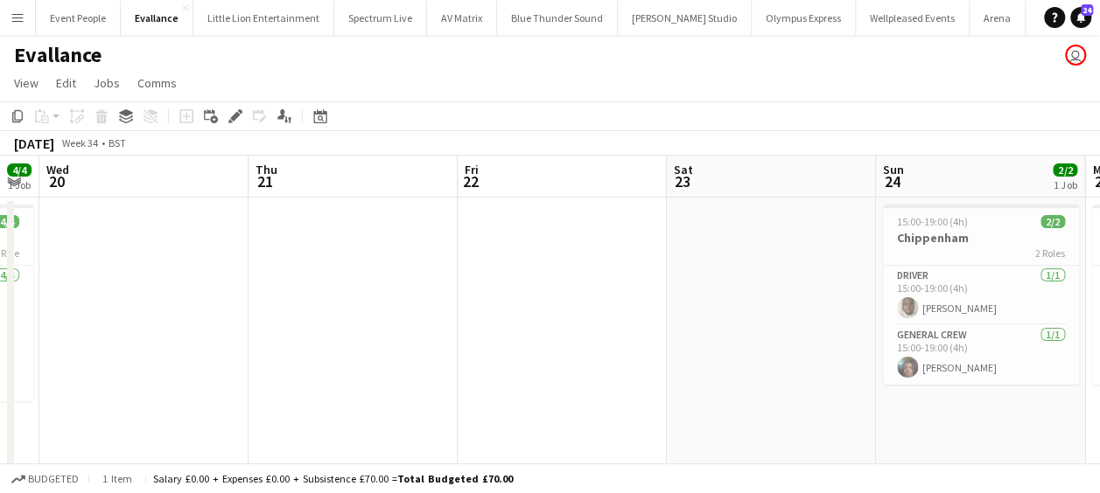
click at [213, 250] on app-calendar-viewport "Sun 17 Mon 18 4/4 1 Job Tue 19 4/4 1 Job Wed 20 Thu 21 Fri 22 Sat 23 Sun 24 2/2…" at bounding box center [550, 421] width 1100 height 530
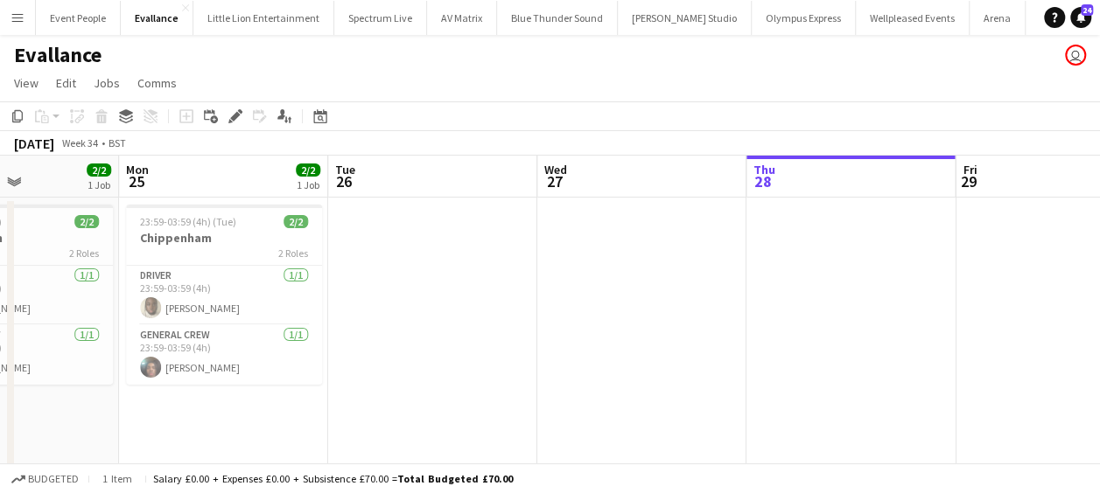
click at [208, 250] on app-calendar-viewport "Thu 21 Fri 22 Sat 23 Sun 24 2/2 1 Job Mon 25 2/2 1 Job Tue 26 Wed 27 Thu 28 Fri…" at bounding box center [550, 421] width 1100 height 530
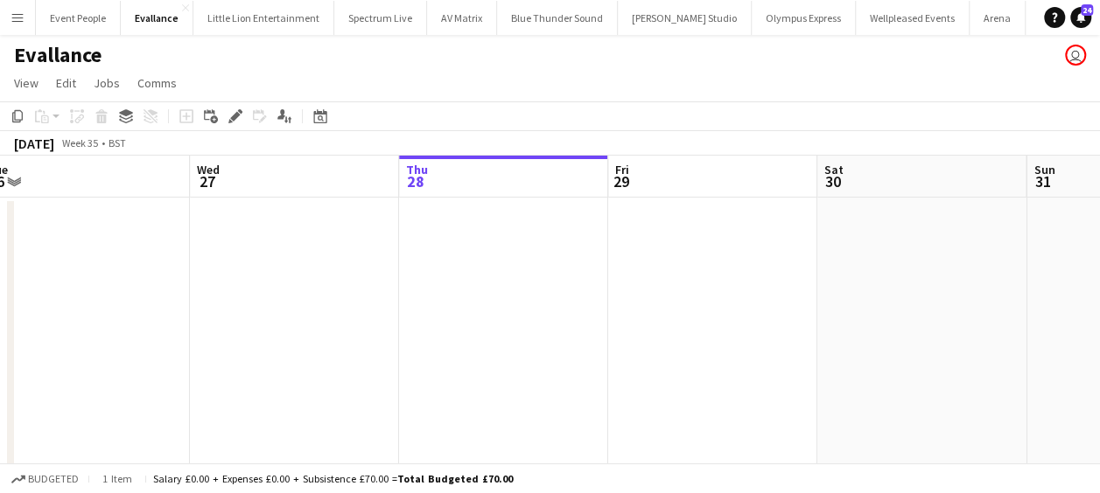
click at [315, 254] on app-calendar-viewport "Sat 23 Sun 24 2/2 1 Job Mon 25 2/2 1 Job Tue 26 Wed 27 Thu 28 Fri 29 Sat 30 Sun…" at bounding box center [550, 421] width 1100 height 530
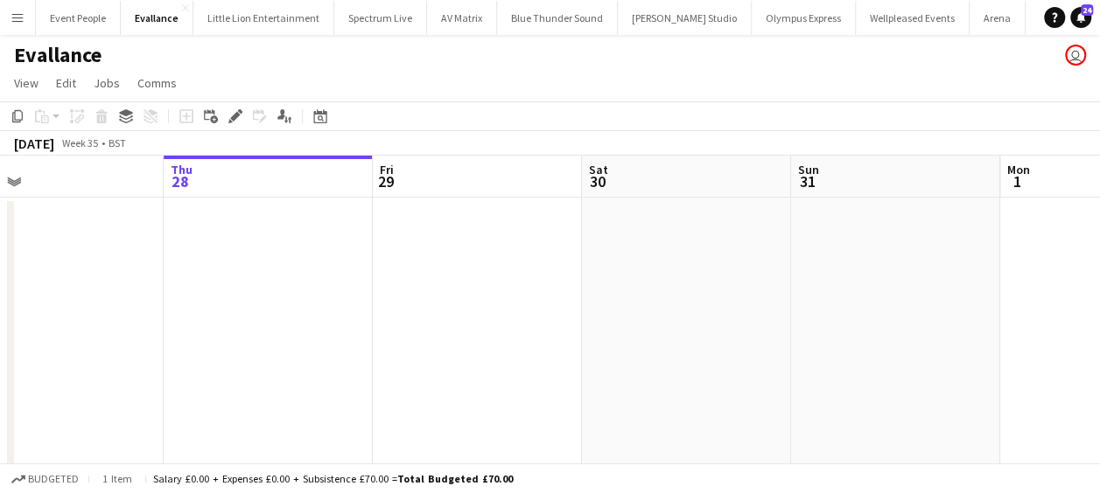
click at [367, 248] on app-calendar-viewport "Mon 25 2/2 1 Job Tue 26 Wed 27 Thu 28 Fri 29 Sat 30 Sun 31 Mon 1 Tue 2 Wed 3 Th…" at bounding box center [550, 421] width 1100 height 530
click at [442, 246] on app-date-cell at bounding box center [477, 442] width 209 height 488
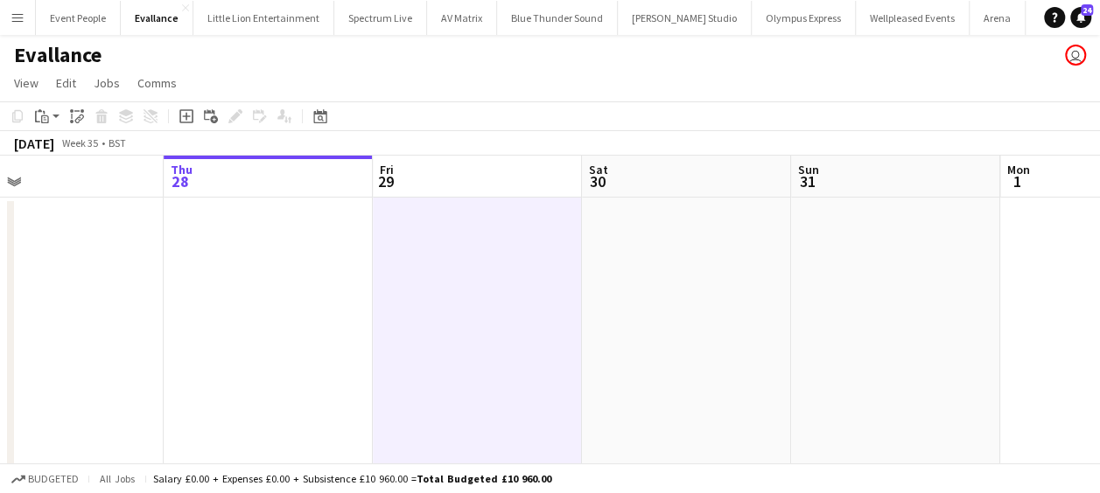
click at [186, 115] on icon at bounding box center [186, 117] width 8 height 8
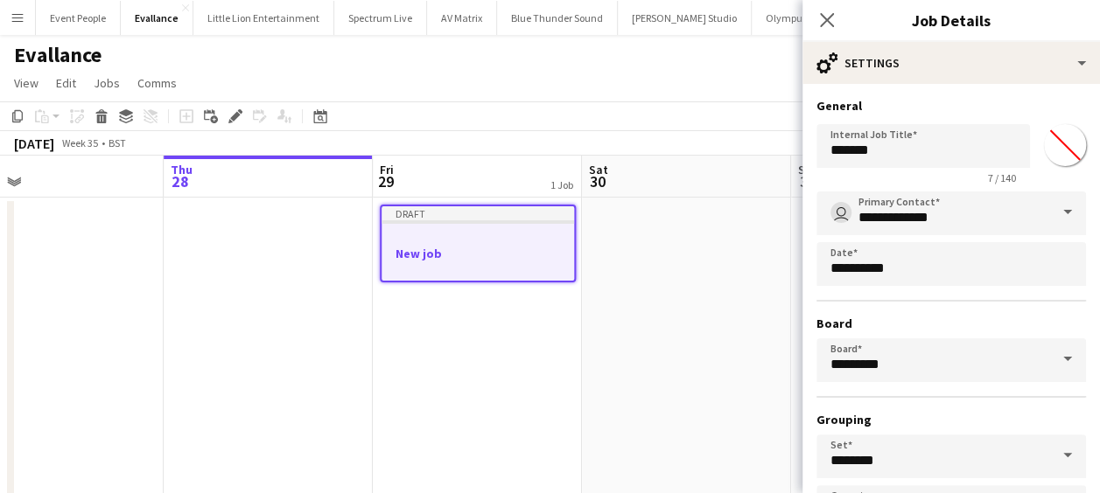
click at [580, 313] on app-date-cell "Draft New job" at bounding box center [477, 442] width 209 height 488
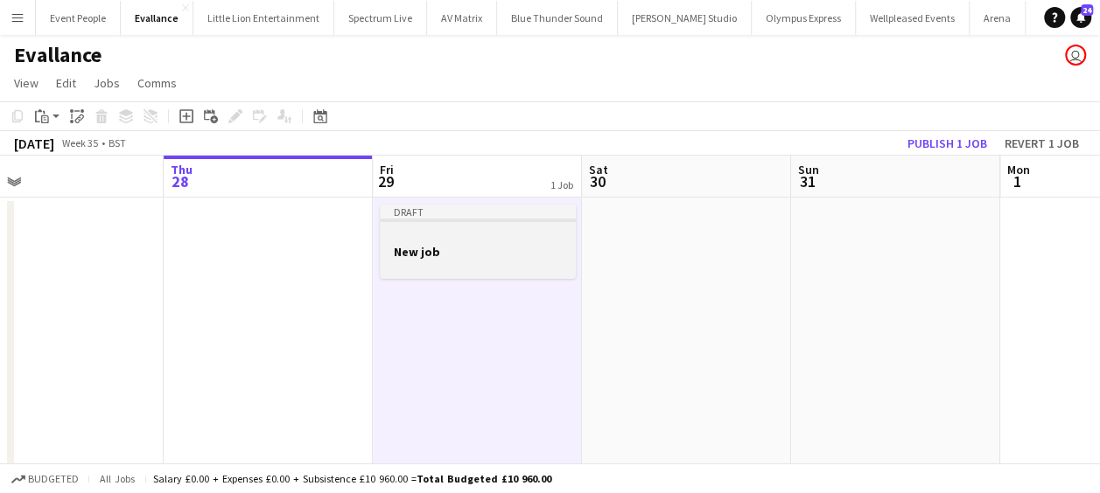
click at [505, 265] on div at bounding box center [478, 267] width 196 height 14
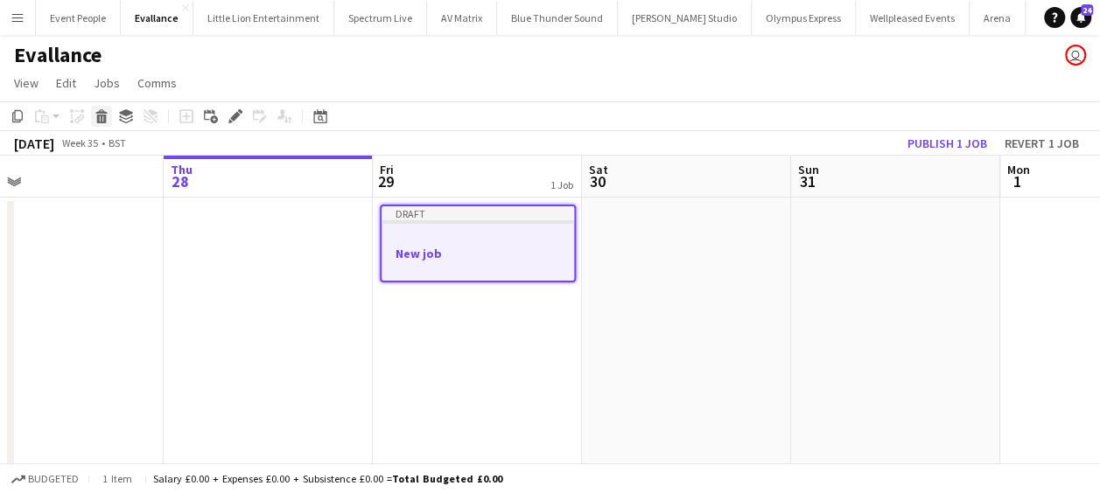
click at [98, 117] on icon at bounding box center [102, 119] width 10 height 9
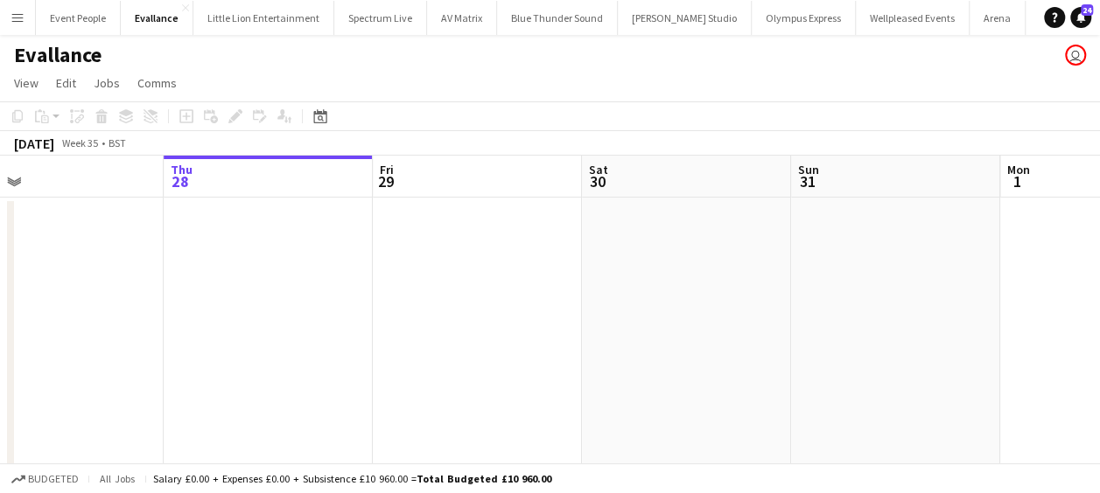
click at [437, 282] on app-date-cell at bounding box center [477, 442] width 209 height 488
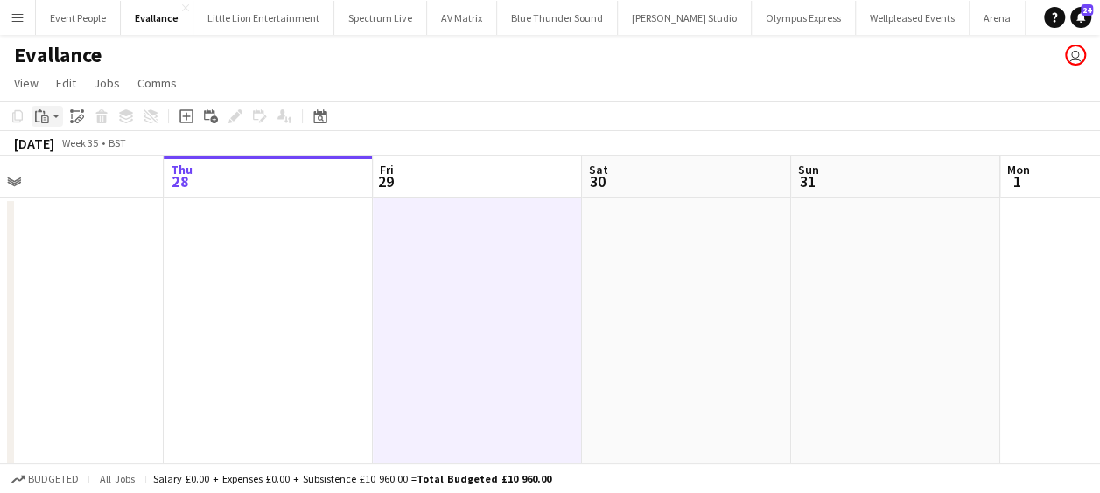
click at [44, 111] on icon at bounding box center [44, 112] width 2 height 3
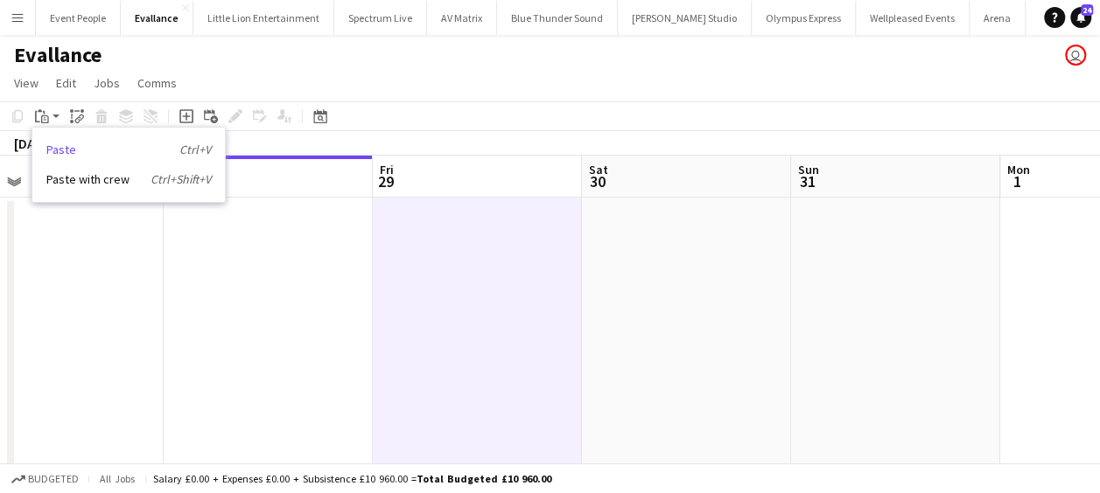
click at [73, 150] on link "Paste Ctrl+V" at bounding box center [128, 150] width 164 height 16
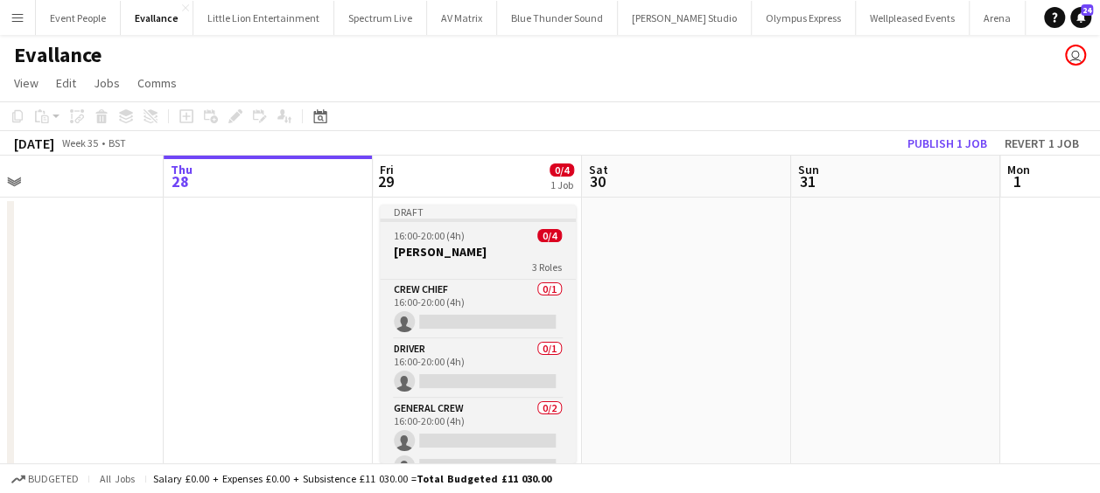
click at [460, 256] on h3 "[PERSON_NAME]" at bounding box center [478, 252] width 196 height 16
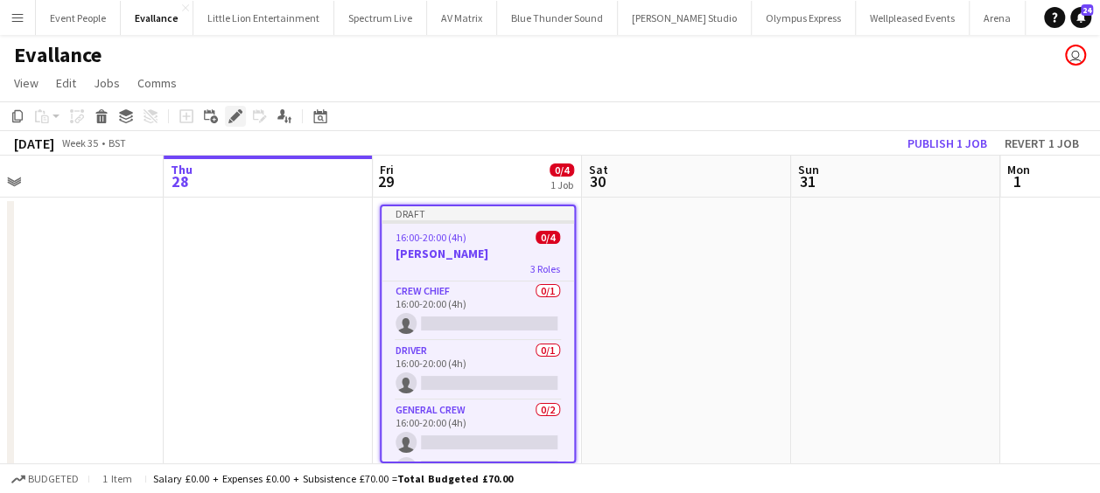
click at [234, 121] on icon "Edit" at bounding box center [235, 116] width 14 height 14
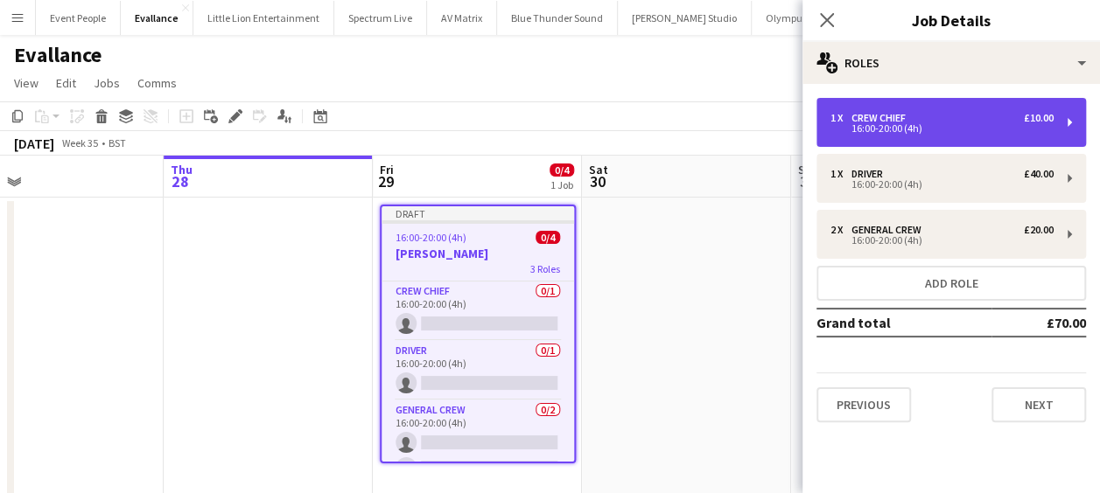
click at [875, 115] on div "Crew Chief" at bounding box center [881, 118] width 61 height 12
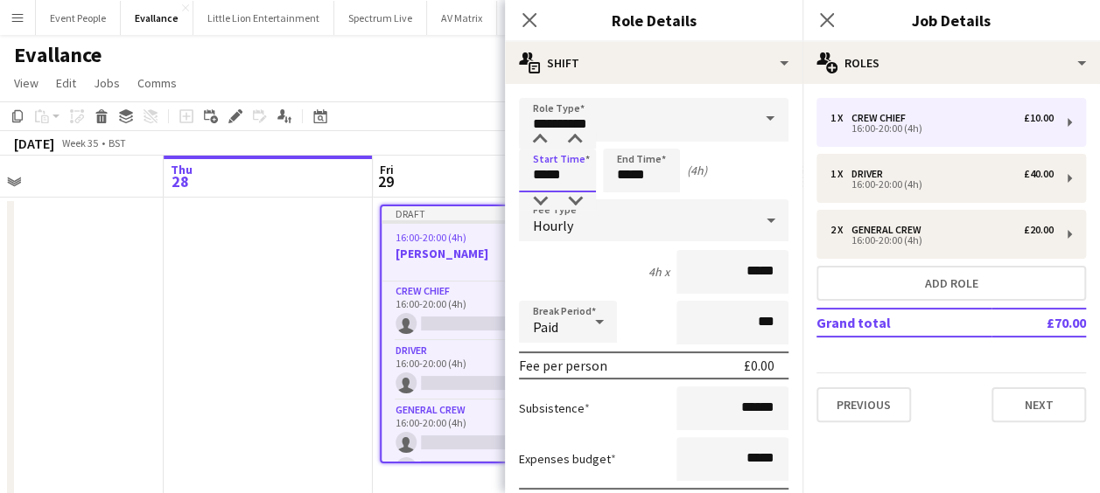
click at [526, 164] on input "*****" at bounding box center [557, 171] width 77 height 44
click at [535, 143] on div at bounding box center [539, 139] width 35 height 17
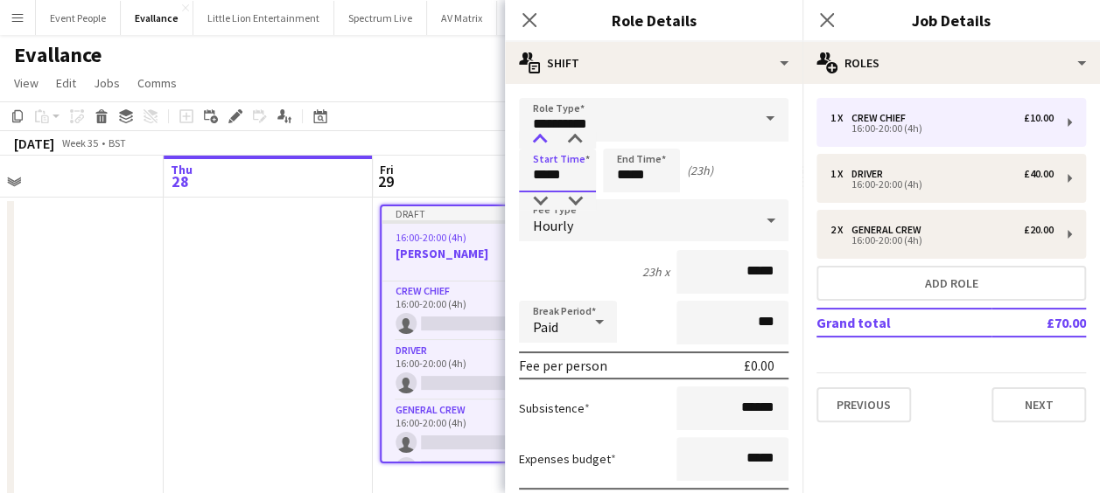
click at [535, 143] on div at bounding box center [539, 139] width 35 height 17
click at [574, 135] on div at bounding box center [574, 139] width 35 height 17
type input "*****"
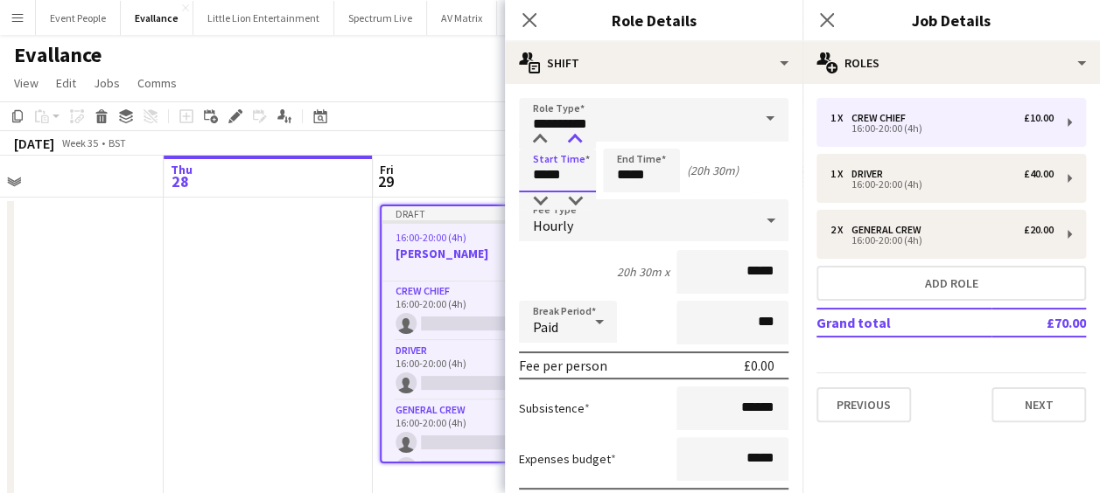
click at [574, 135] on div at bounding box center [574, 139] width 35 height 17
click at [634, 164] on input "*****" at bounding box center [641, 171] width 77 height 44
click at [626, 134] on div at bounding box center [623, 139] width 35 height 17
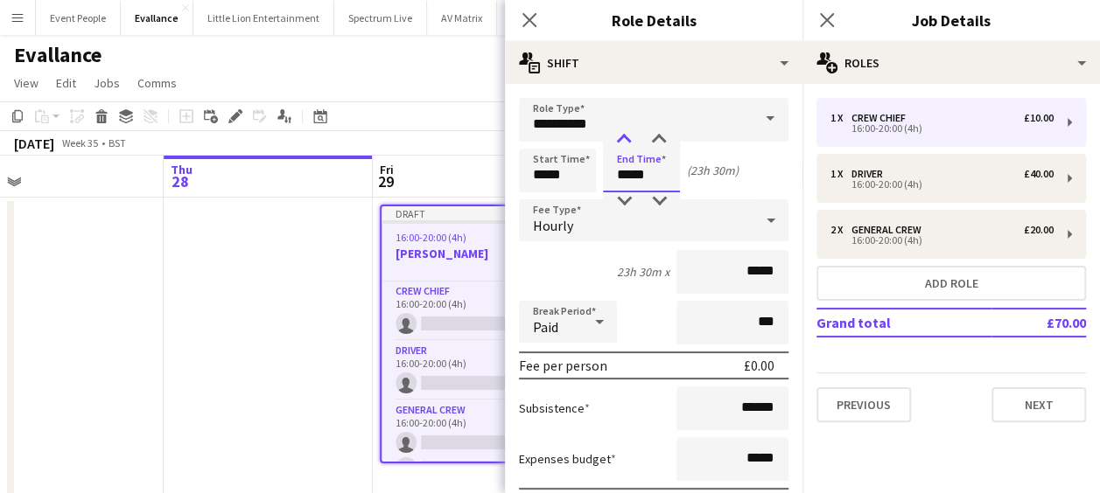
click at [626, 134] on div at bounding box center [623, 139] width 35 height 17
click at [656, 133] on div at bounding box center [658, 139] width 35 height 17
click at [619, 136] on div at bounding box center [623, 139] width 35 height 17
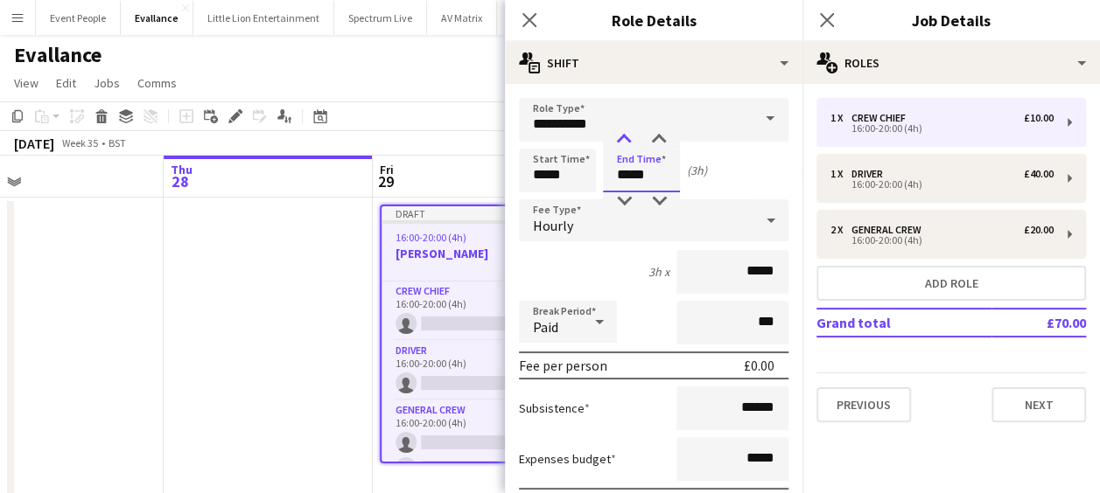
type input "*****"
click at [619, 136] on div at bounding box center [623, 139] width 35 height 17
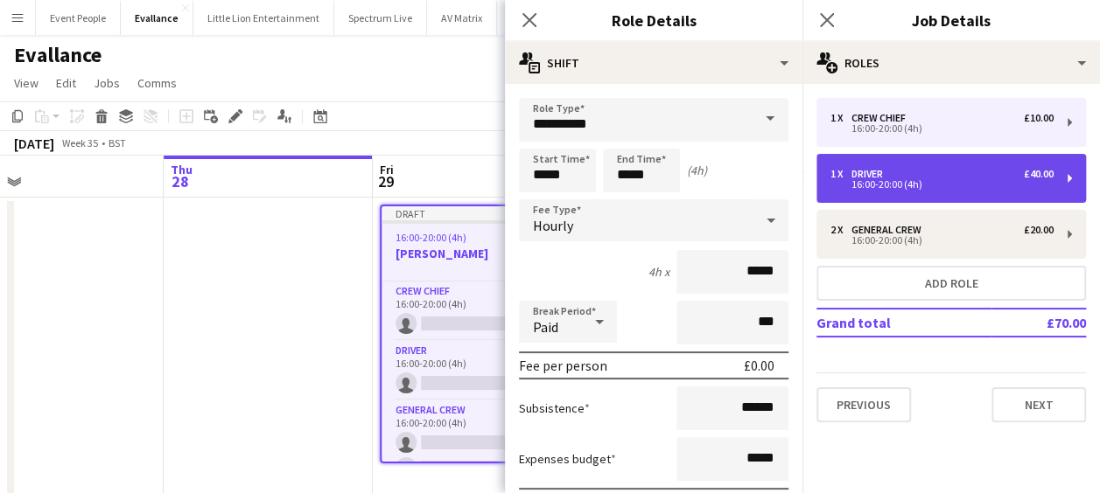
click at [871, 187] on div "16:00-20:00 (4h)" at bounding box center [941, 184] width 223 height 9
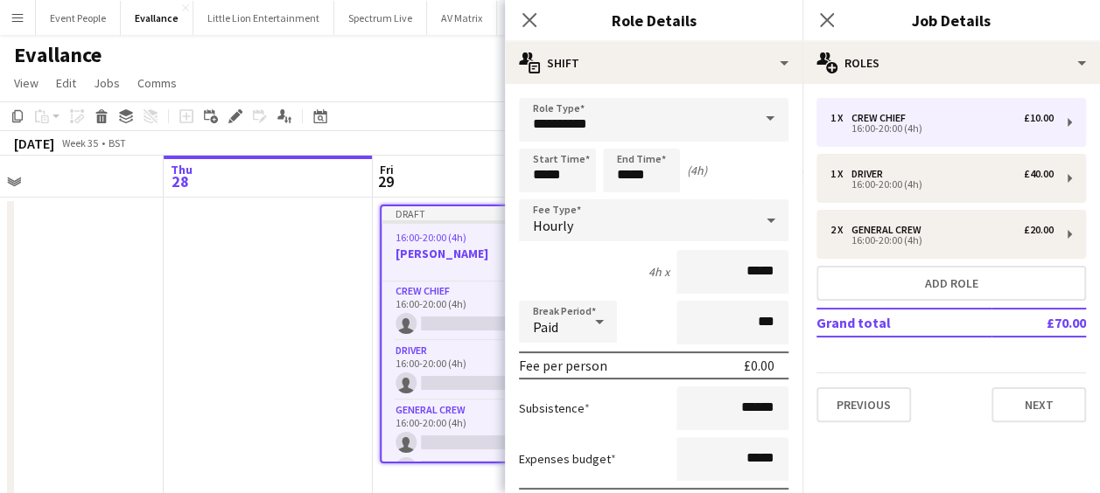
type input "******"
type input "*****"
type input "******"
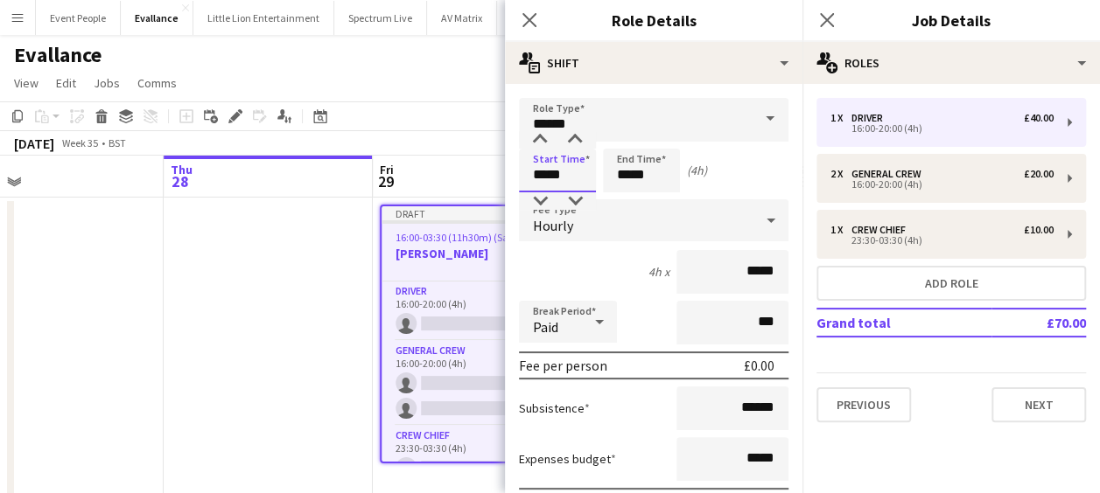
drag, startPoint x: 576, startPoint y: 177, endPoint x: 469, endPoint y: 185, distance: 107.1
click at [481, 183] on body "Menu Boards Boards Boards All jobs Status Workforce Workforce My Workforce Recr…" at bounding box center [550, 358] width 1100 height 716
type input "*****"
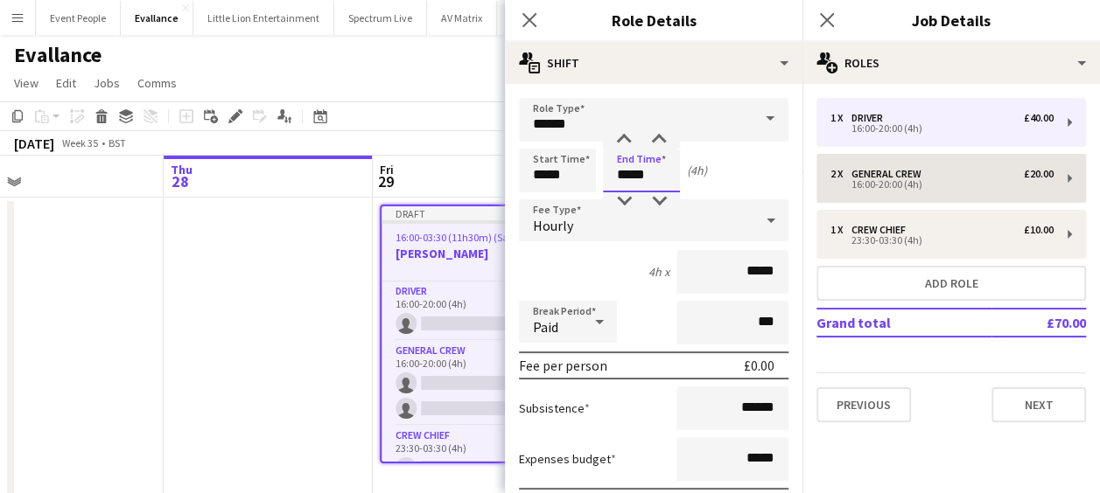
type input "*****"
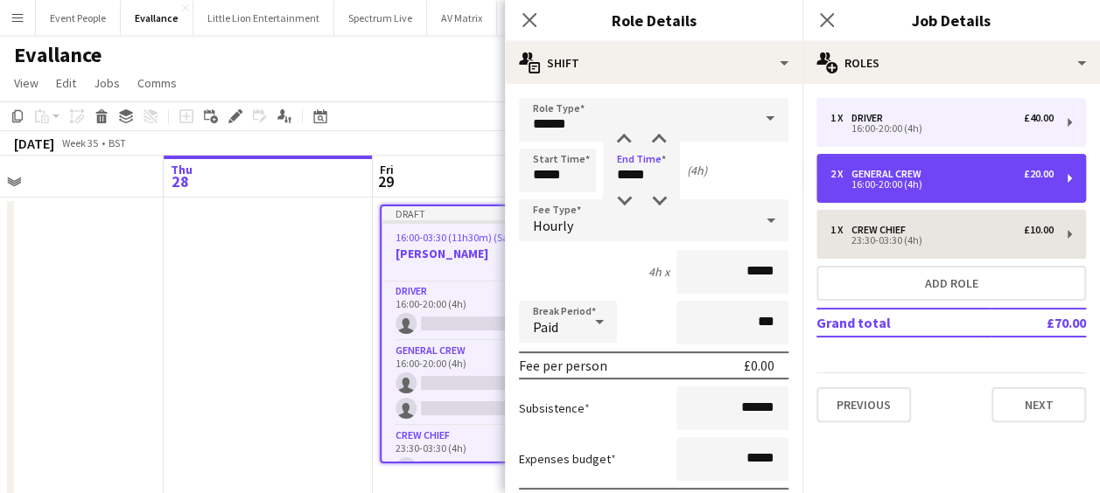
click at [890, 180] on div "16:00-20:00 (4h)" at bounding box center [941, 184] width 223 height 9
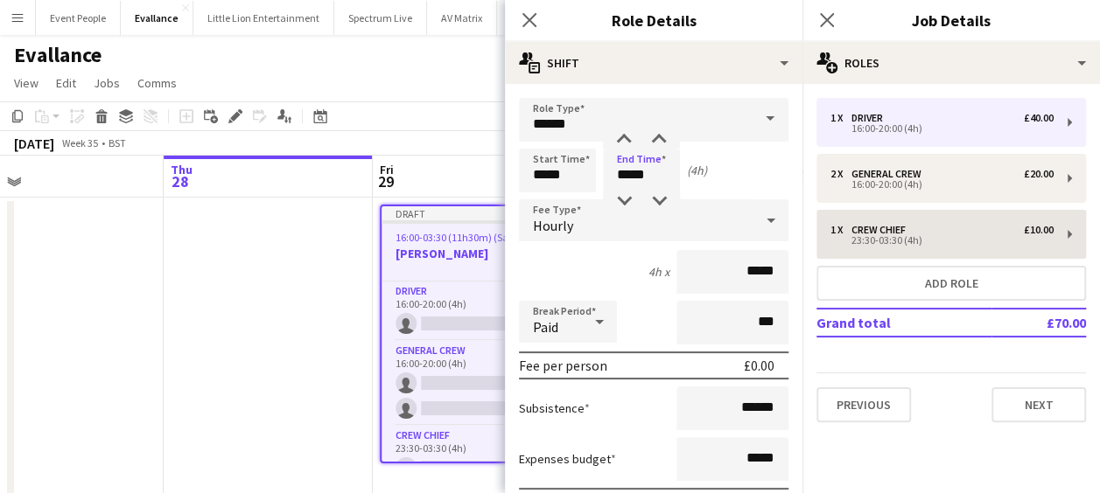
type input "**********"
type input "*****"
type input "******"
type input "*"
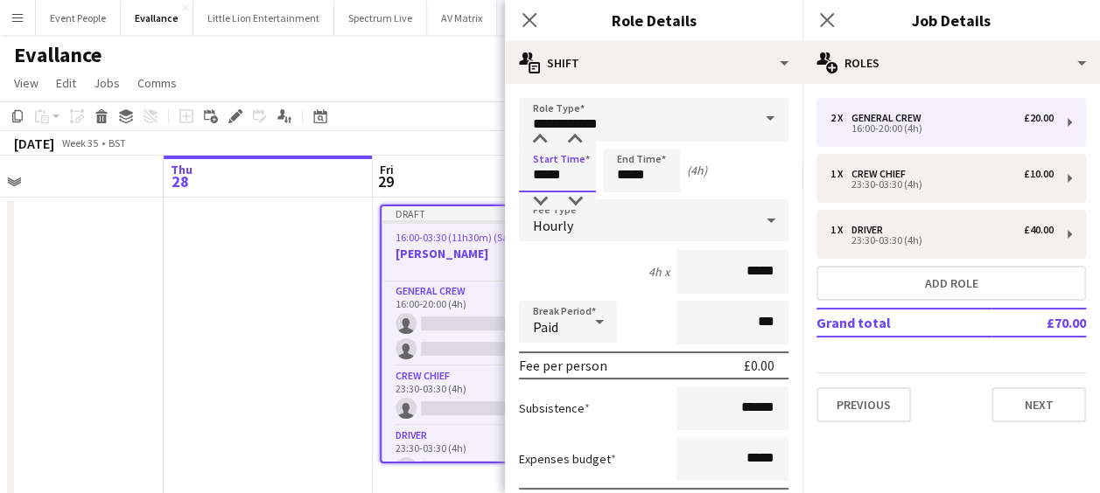
drag, startPoint x: 576, startPoint y: 179, endPoint x: 512, endPoint y: 178, distance: 64.7
type input "*****"
click at [537, 22] on app-icon "Close pop-in" at bounding box center [529, 20] width 25 height 25
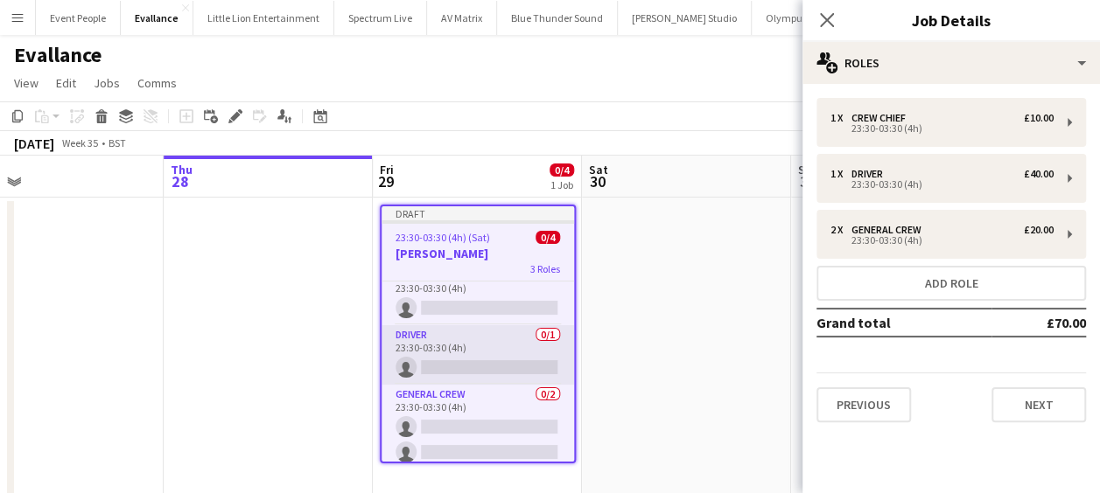
scroll to position [23, 0]
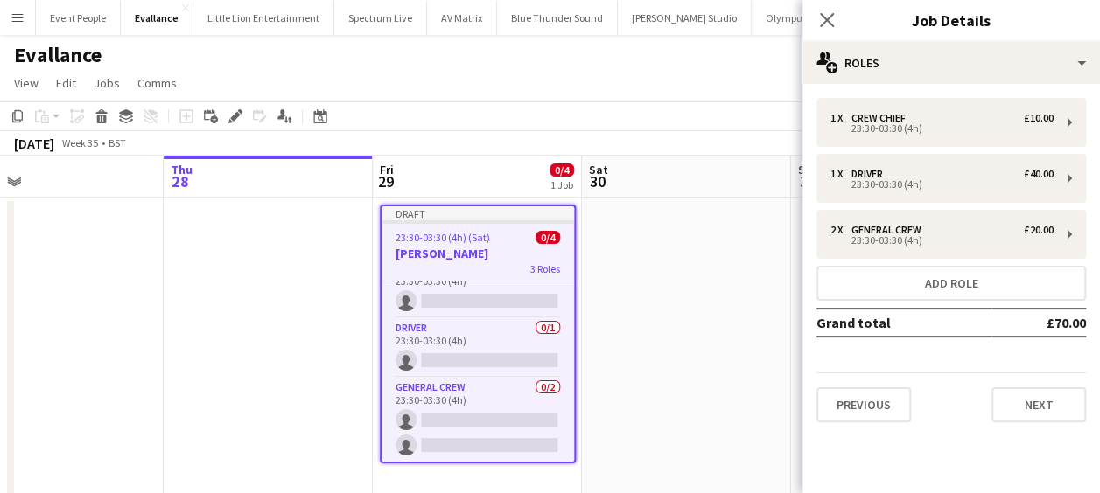
click at [670, 319] on app-date-cell at bounding box center [686, 442] width 209 height 488
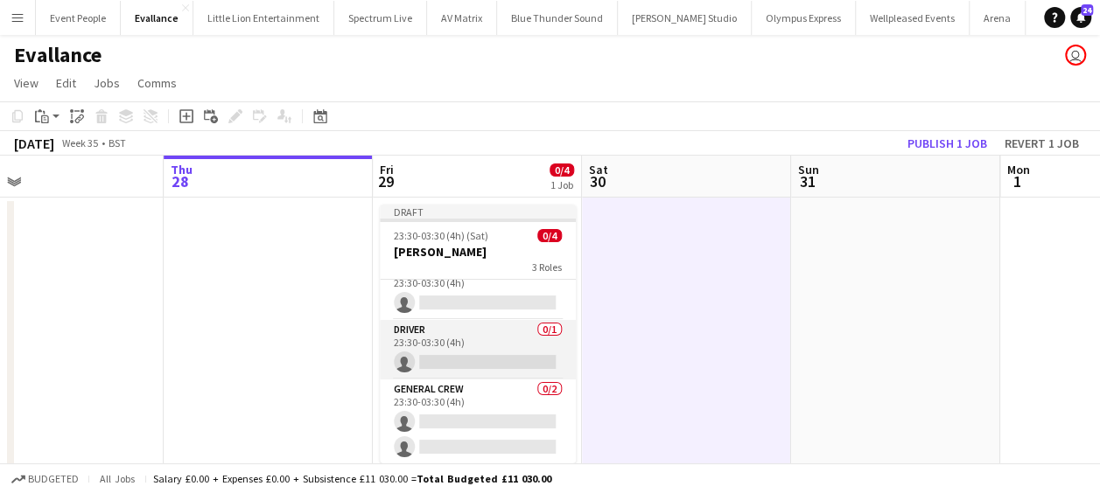
scroll to position [0, 0]
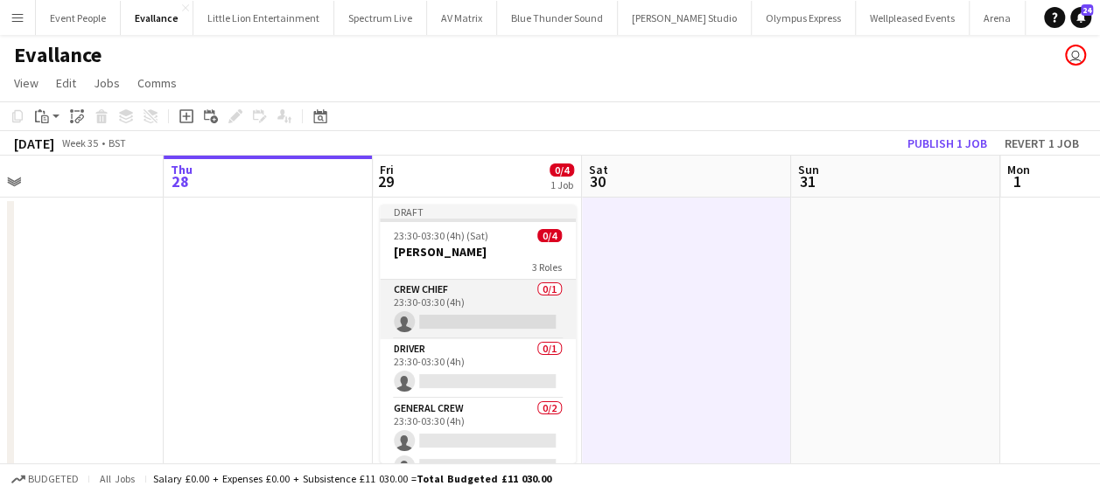
click at [464, 311] on app-card-role "Crew Chief 0/1 23:30-03:30 (4h) single-neutral-actions" at bounding box center [478, 309] width 196 height 59
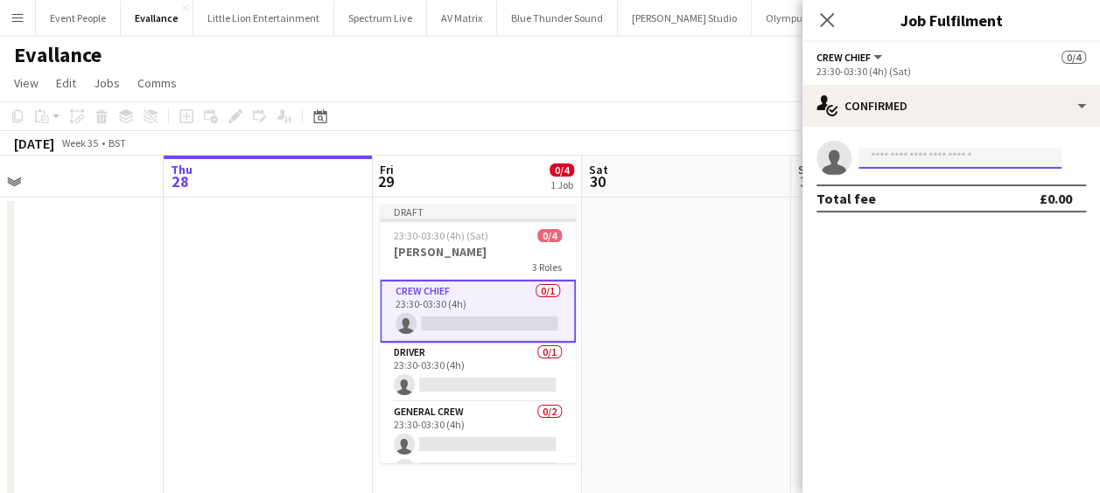
click at [955, 159] on input at bounding box center [959, 158] width 203 height 21
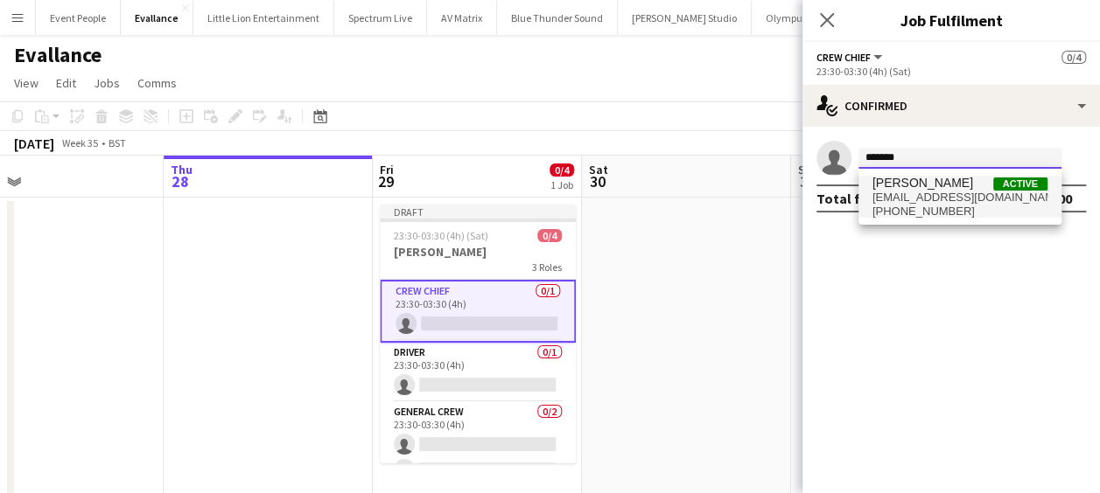
type input "*******"
click at [957, 189] on span "[PERSON_NAME] Active" at bounding box center [959, 183] width 175 height 15
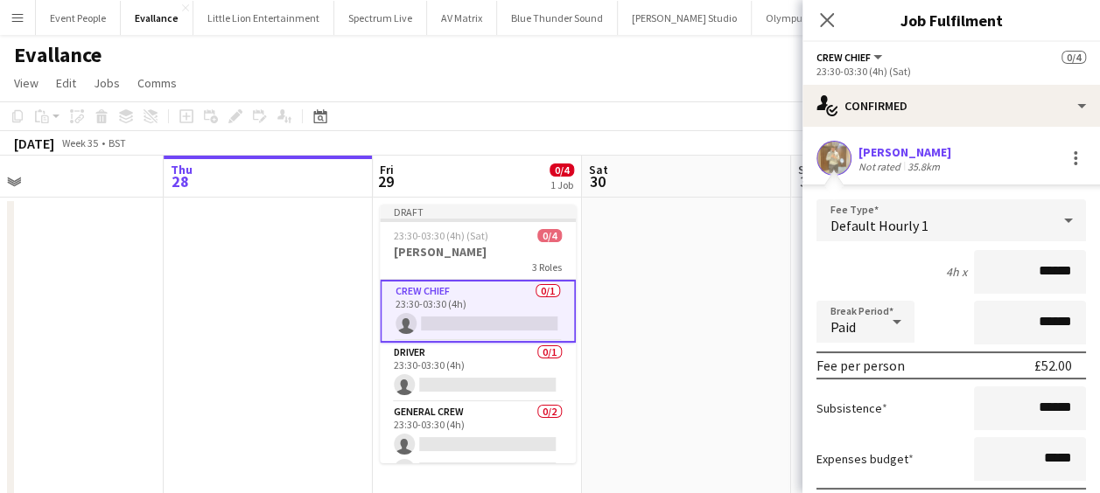
drag, startPoint x: 1002, startPoint y: 272, endPoint x: 1072, endPoint y: 272, distance: 69.1
click at [1072, 272] on form "Fee Type Default Hourly 1 4h x ****** Break Period Paid ****** Fee per person £…" at bounding box center [950, 385] width 297 height 373
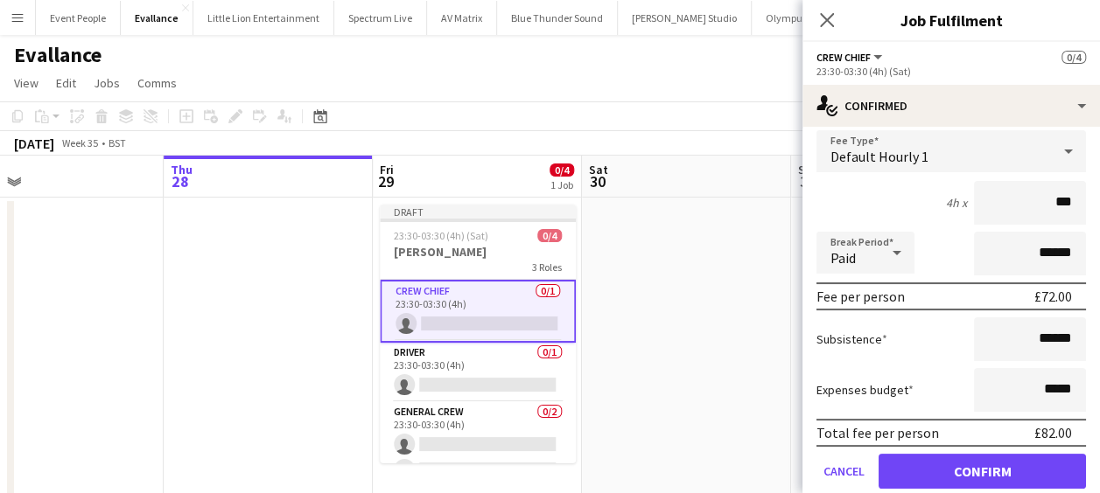
scroll to position [129, 0]
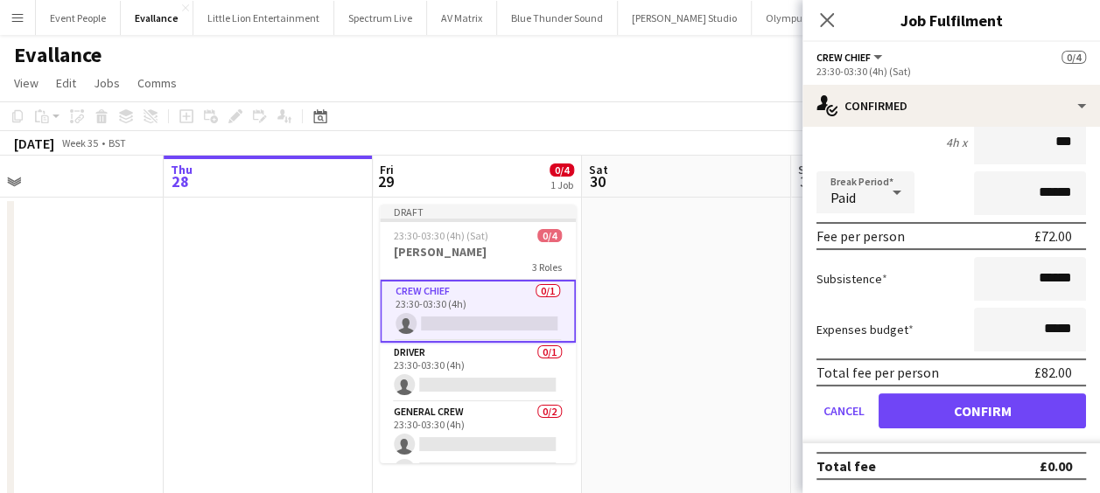
type input "***"
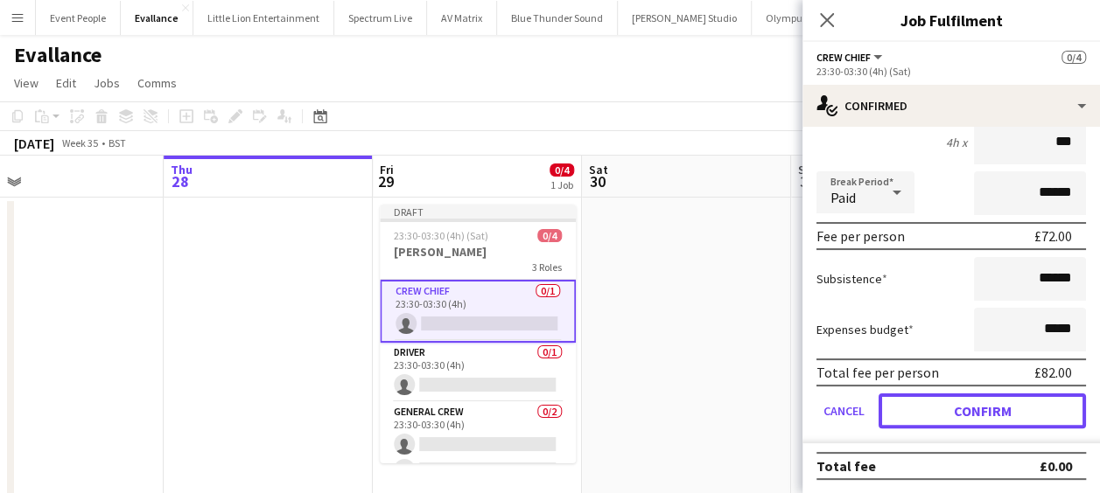
drag, startPoint x: 987, startPoint y: 421, endPoint x: 858, endPoint y: 409, distance: 129.1
click at [987, 421] on button "Confirm" at bounding box center [981, 411] width 207 height 35
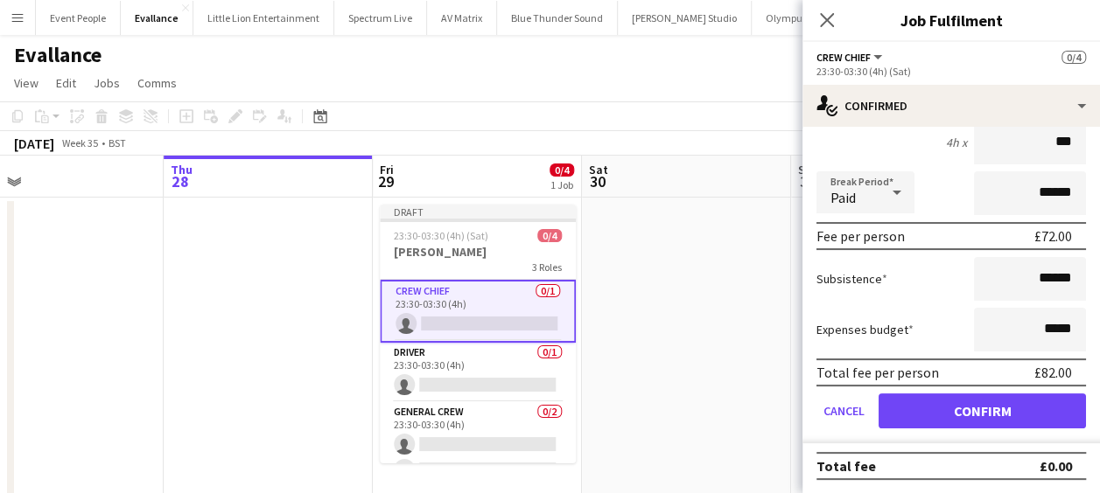
scroll to position [0, 0]
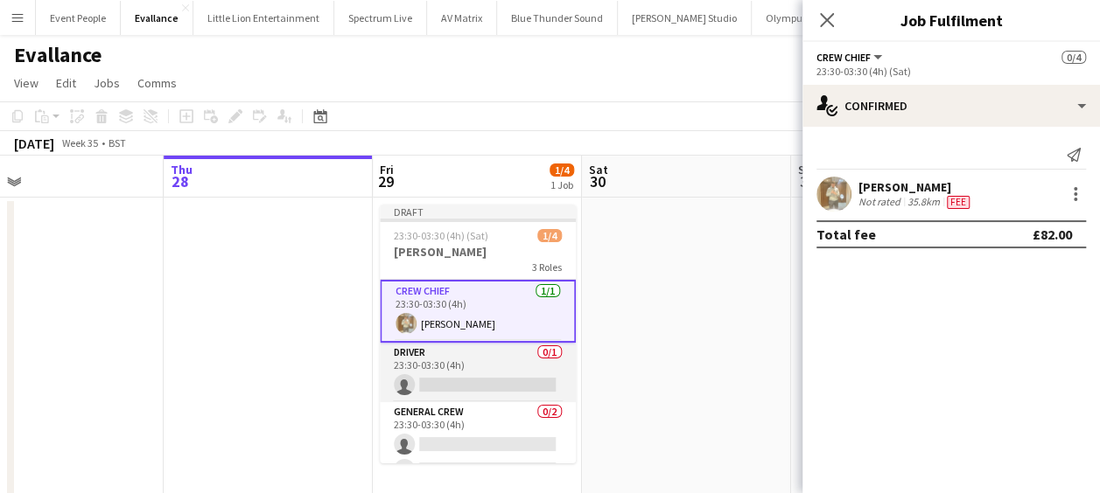
click at [469, 378] on app-card-role "Driver 0/1 23:30-03:30 (4h) single-neutral-actions" at bounding box center [478, 372] width 196 height 59
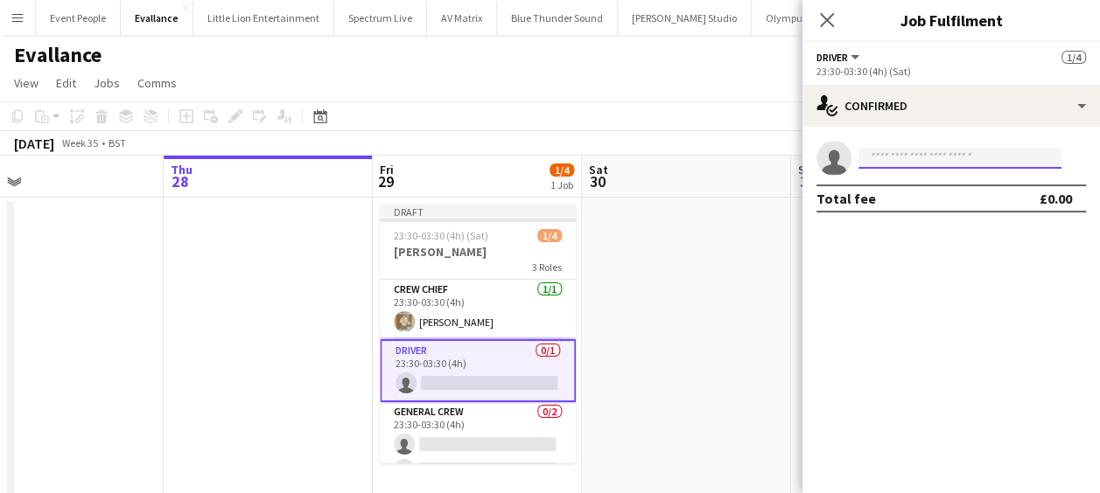
click at [918, 160] on input at bounding box center [959, 158] width 203 height 21
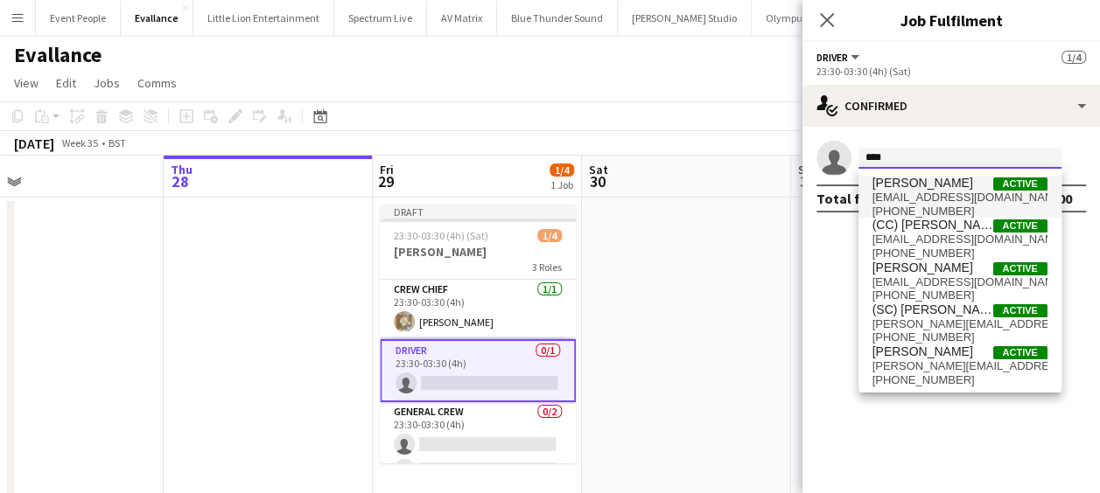
type input "****"
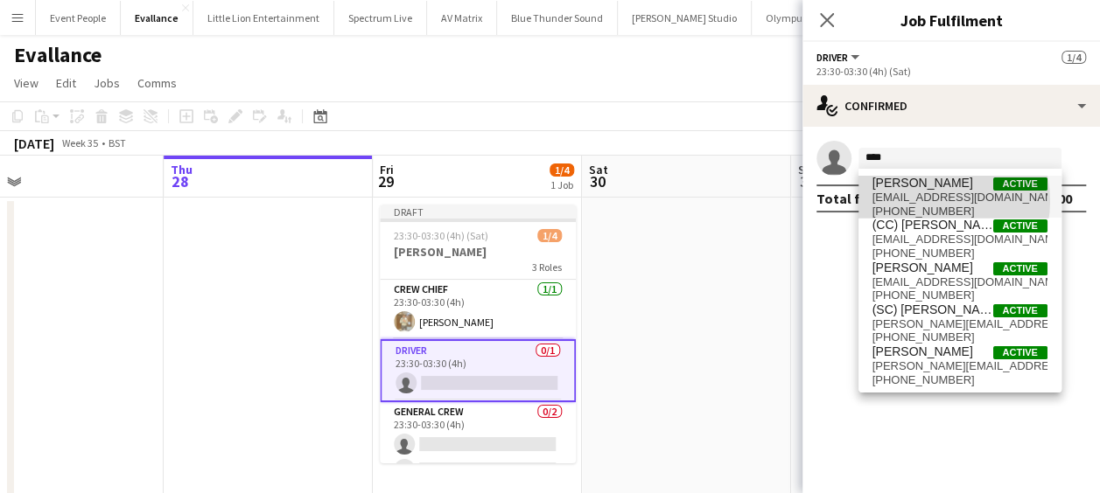
click at [931, 201] on span "[EMAIL_ADDRESS][DOMAIN_NAME]" at bounding box center [959, 198] width 175 height 14
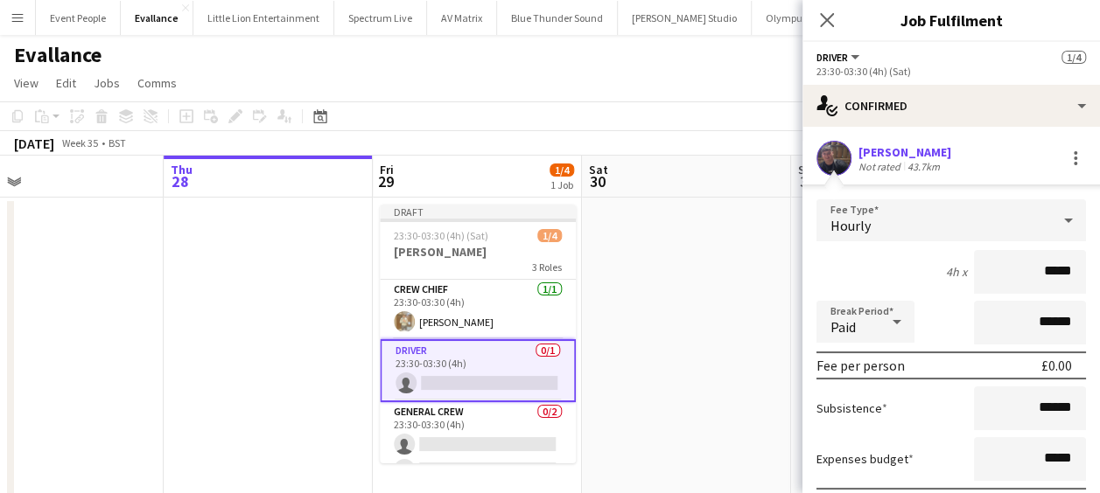
drag, startPoint x: 1018, startPoint y: 271, endPoint x: 1101, endPoint y: 271, distance: 83.1
click at [1100, 271] on html "Menu Boards Boards Boards All jobs Status Workforce Workforce My Workforce Recr…" at bounding box center [550, 358] width 1100 height 716
type input "******"
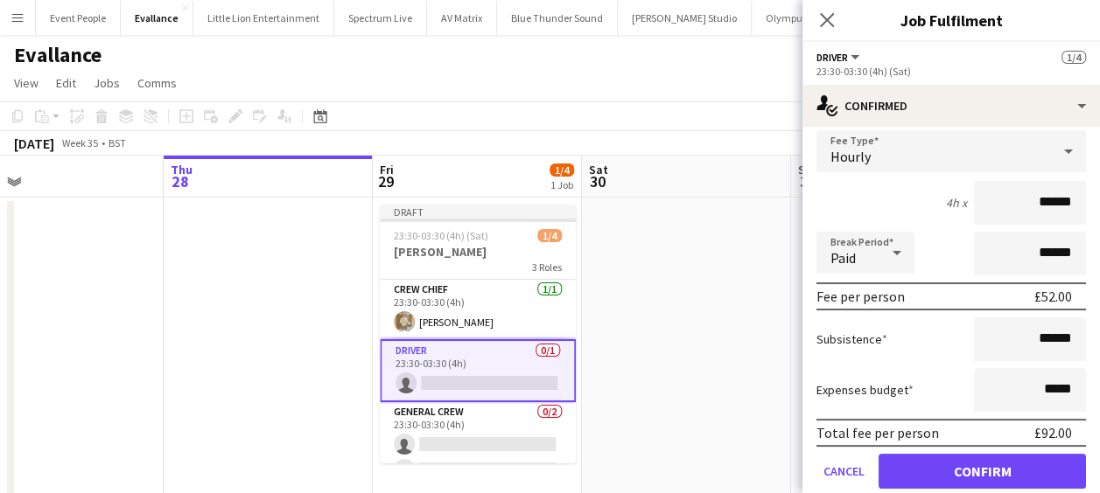
scroll to position [129, 0]
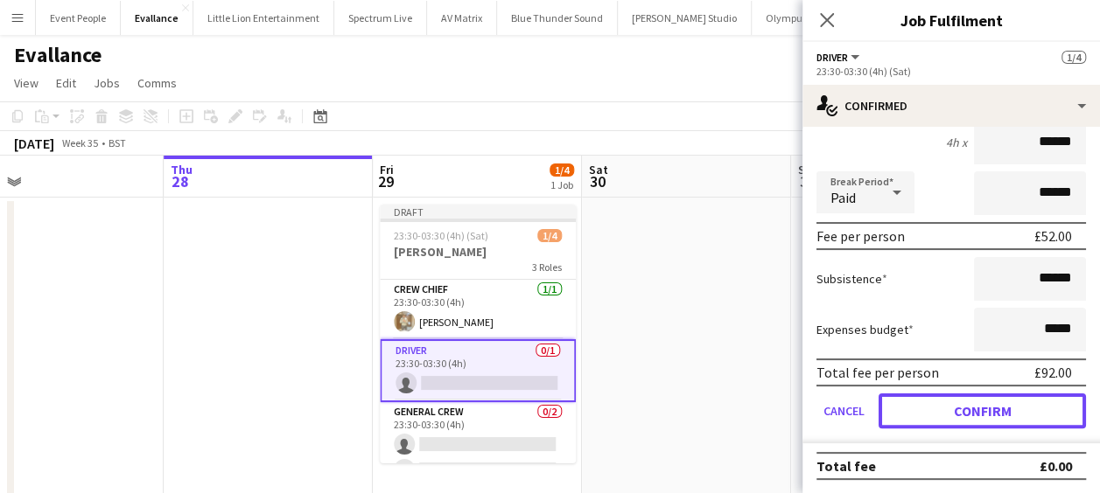
click at [980, 399] on button "Confirm" at bounding box center [981, 411] width 207 height 35
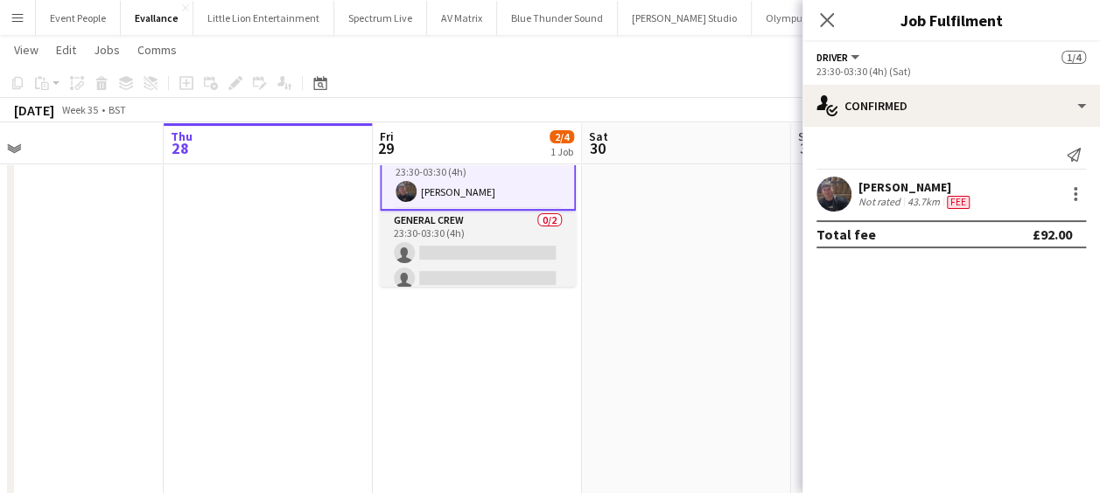
scroll to position [23, 0]
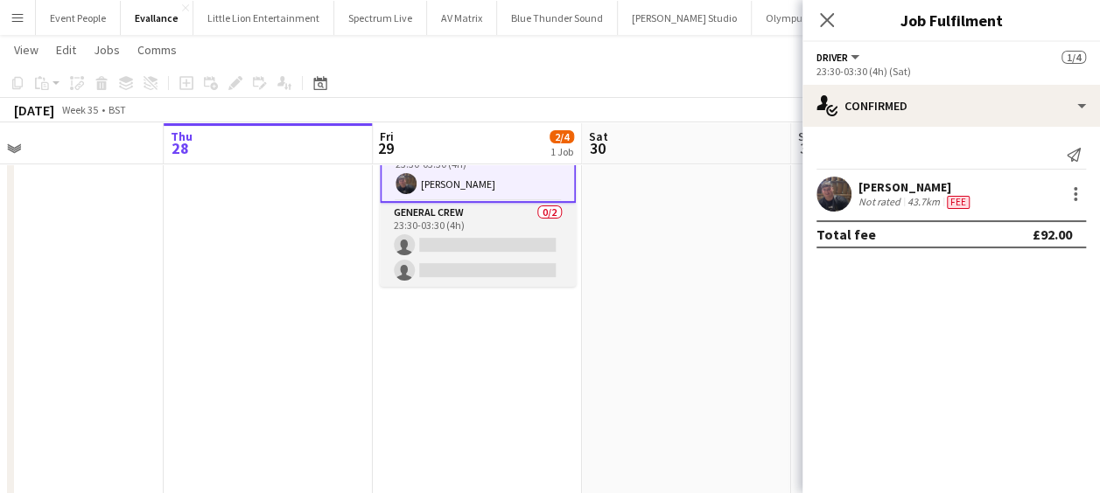
click at [461, 234] on app-card-role "General Crew 0/2 23:30-03:30 (4h) single-neutral-actions single-neutral-actions" at bounding box center [478, 245] width 196 height 85
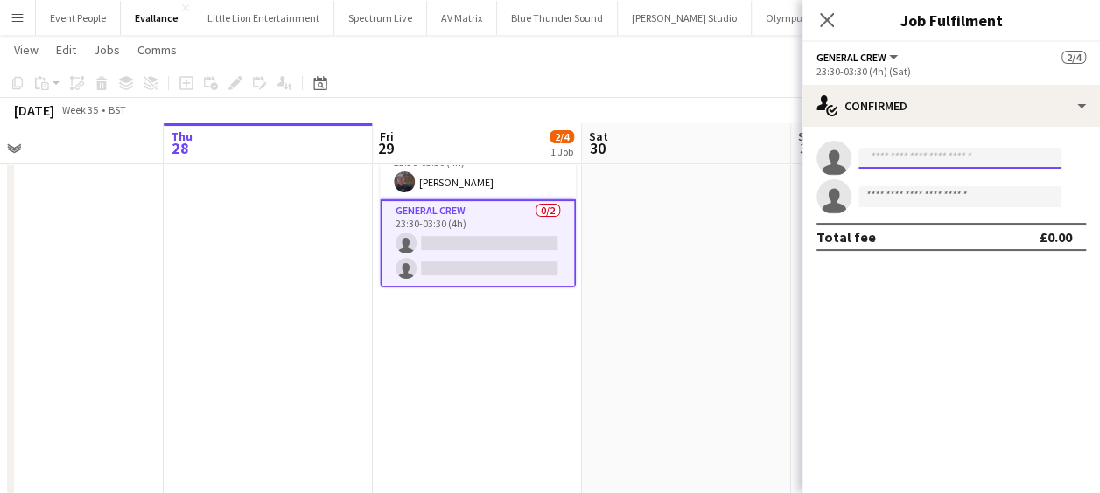
click at [943, 164] on input at bounding box center [959, 158] width 203 height 21
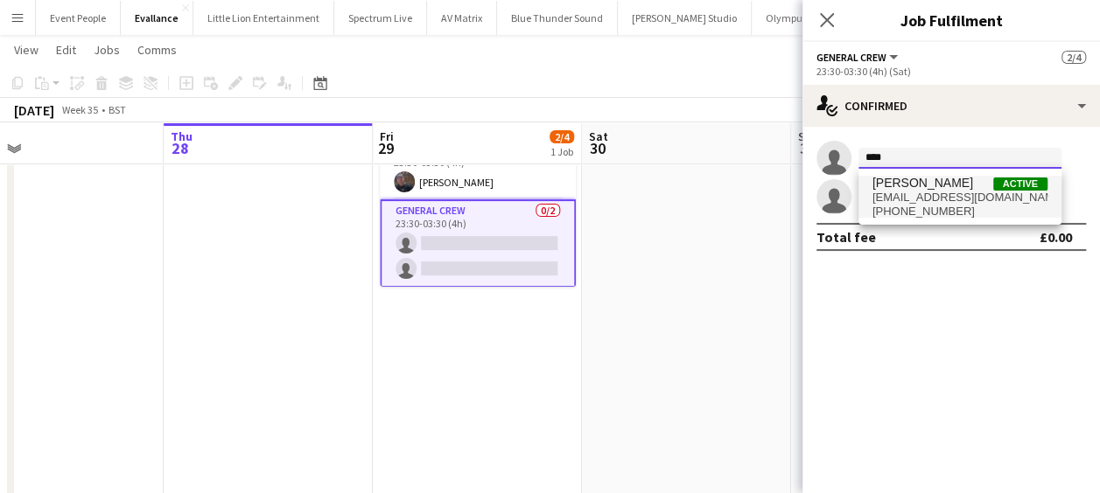
type input "****"
click at [926, 199] on span "[EMAIL_ADDRESS][DOMAIN_NAME]" at bounding box center [959, 198] width 175 height 14
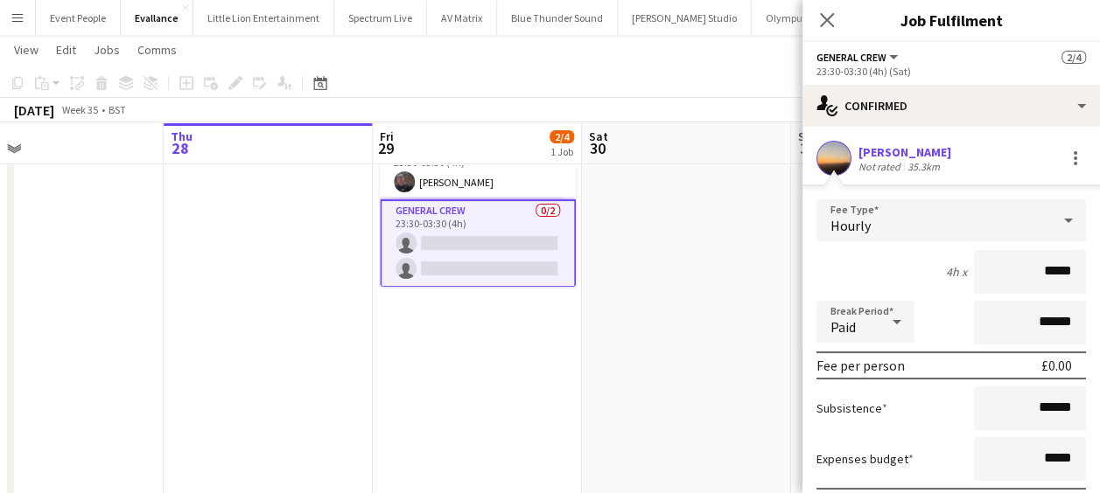
click at [1100, 275] on html "Menu Boards Boards Boards All jobs Status Workforce Workforce My Workforce Recr…" at bounding box center [550, 182] width 1100 height 714
type input "******"
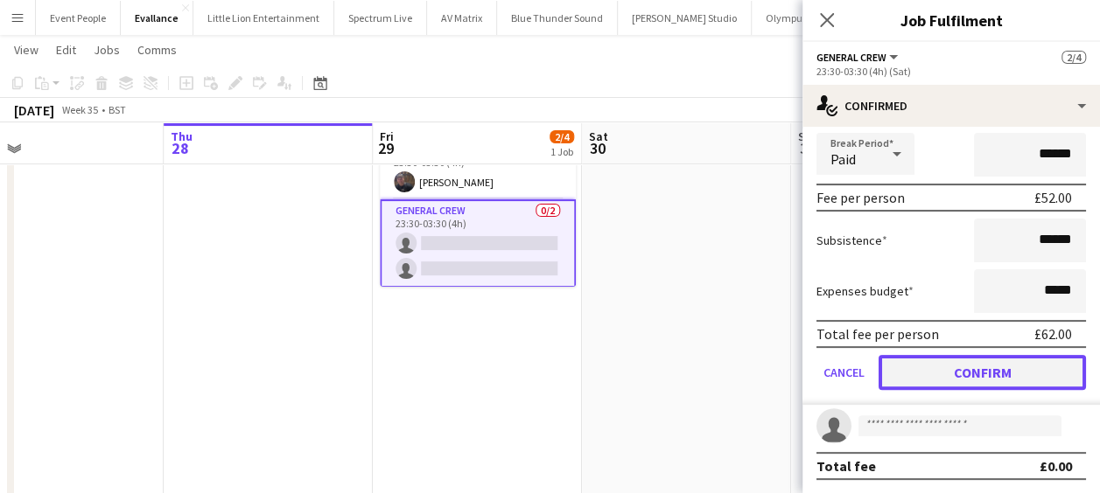
click at [974, 372] on button "Confirm" at bounding box center [981, 372] width 207 height 35
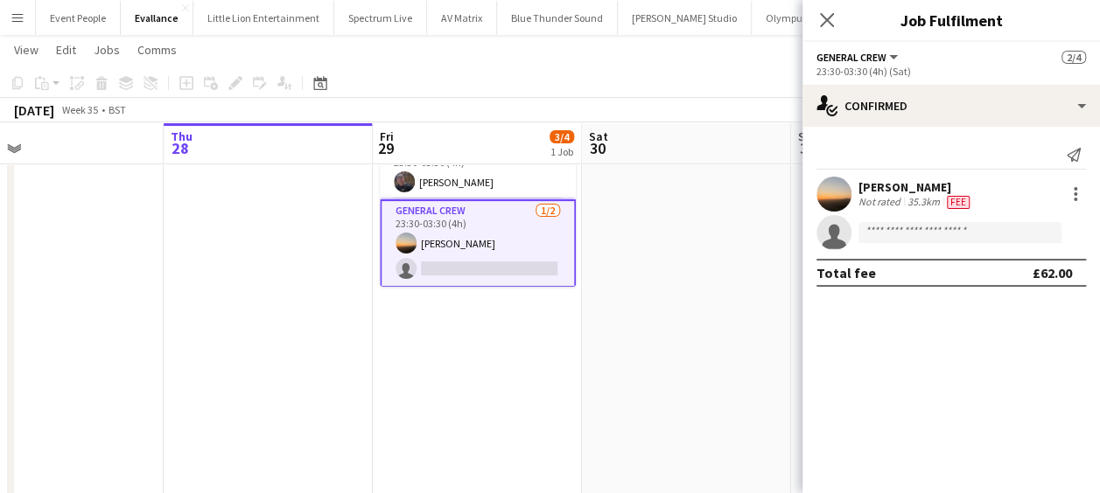
click at [931, 220] on app-invite-slot "single-neutral-actions" at bounding box center [950, 232] width 297 height 35
click at [931, 232] on input at bounding box center [959, 232] width 203 height 21
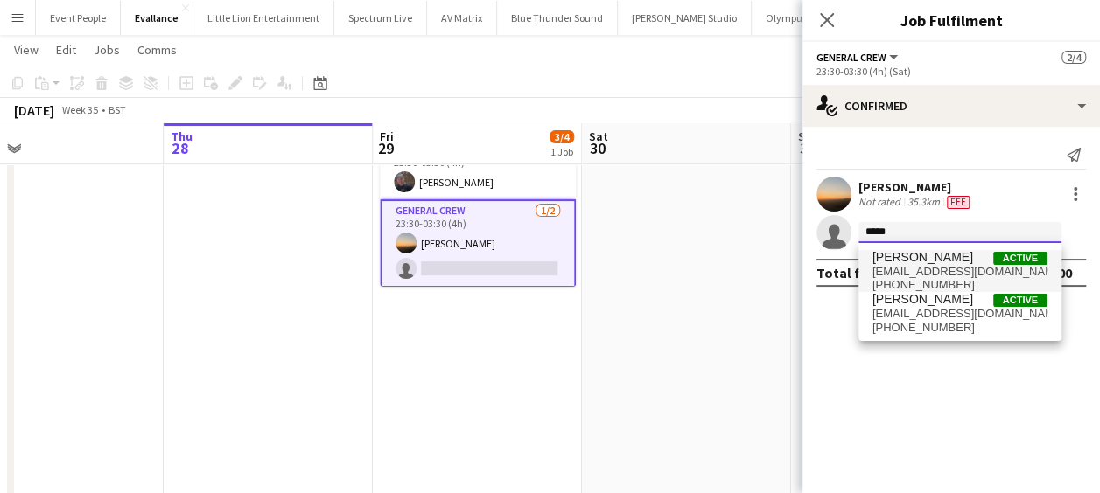
type input "*****"
click at [932, 254] on span "[PERSON_NAME]" at bounding box center [922, 257] width 101 height 15
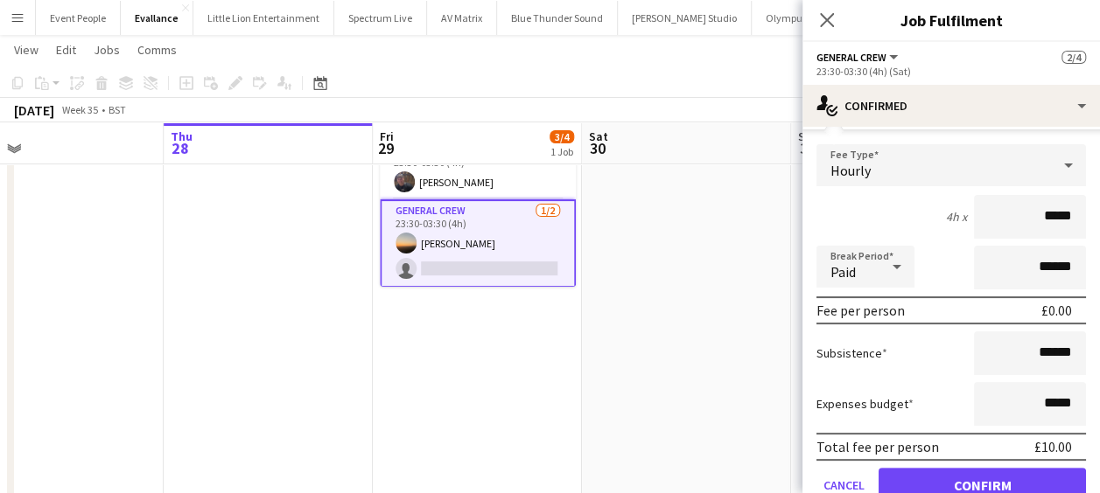
scroll to position [175, 0]
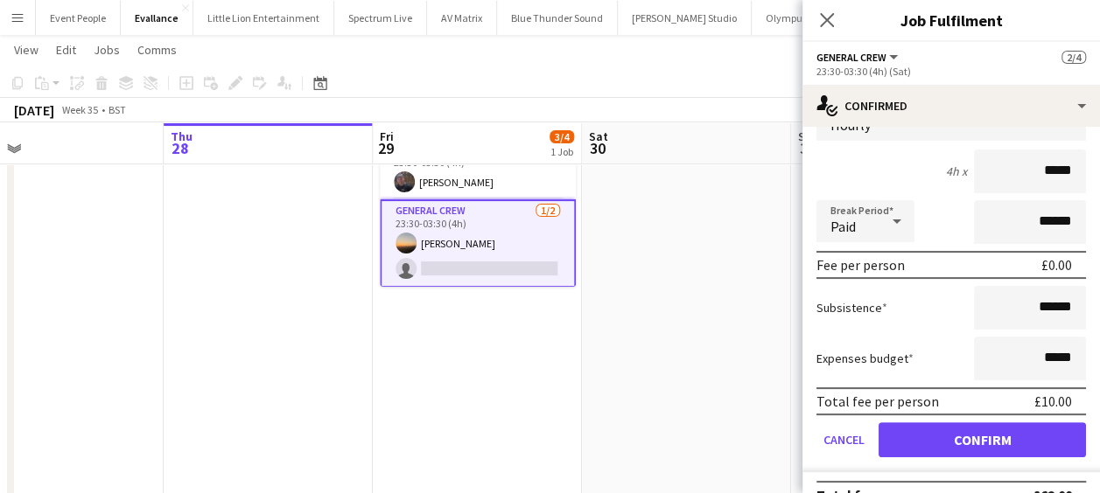
drag, startPoint x: 1026, startPoint y: 167, endPoint x: 1115, endPoint y: 175, distance: 89.6
click at [1100, 175] on html "Menu Boards Boards Boards All jobs Status Workforce Workforce My Workforce Recr…" at bounding box center [550, 182] width 1100 height 714
type input "******"
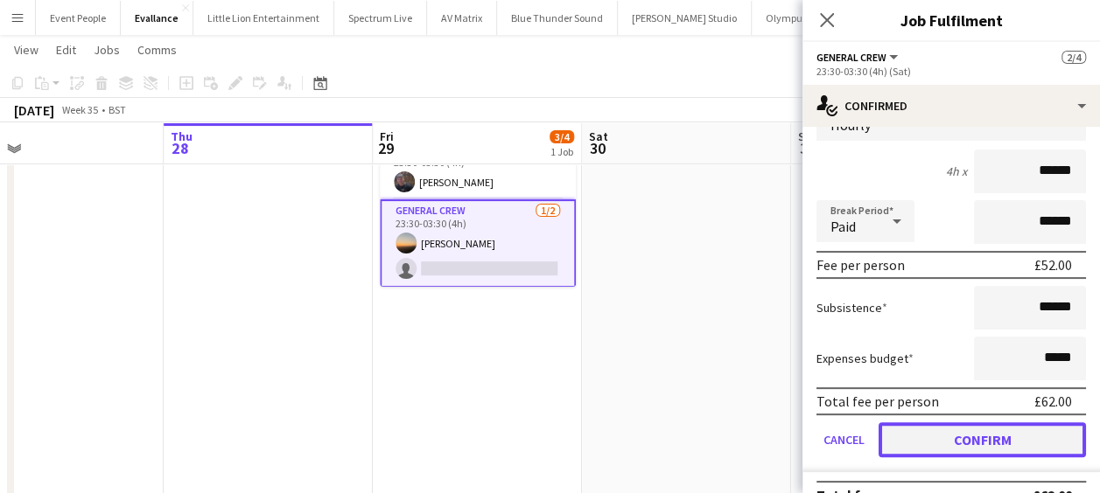
click at [1001, 437] on button "Confirm" at bounding box center [981, 439] width 207 height 35
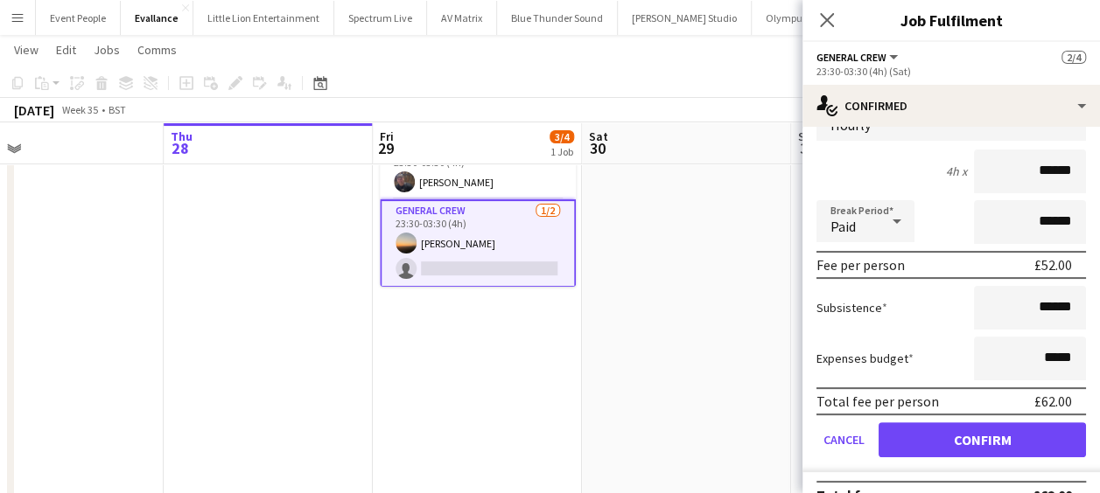
scroll to position [0, 0]
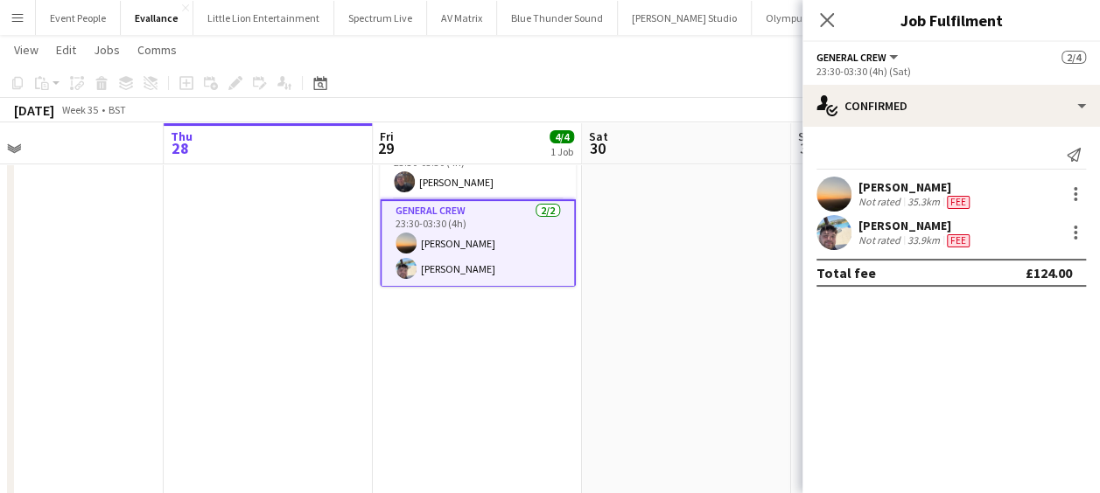
click at [583, 301] on app-date-cell at bounding box center [686, 265] width 209 height 488
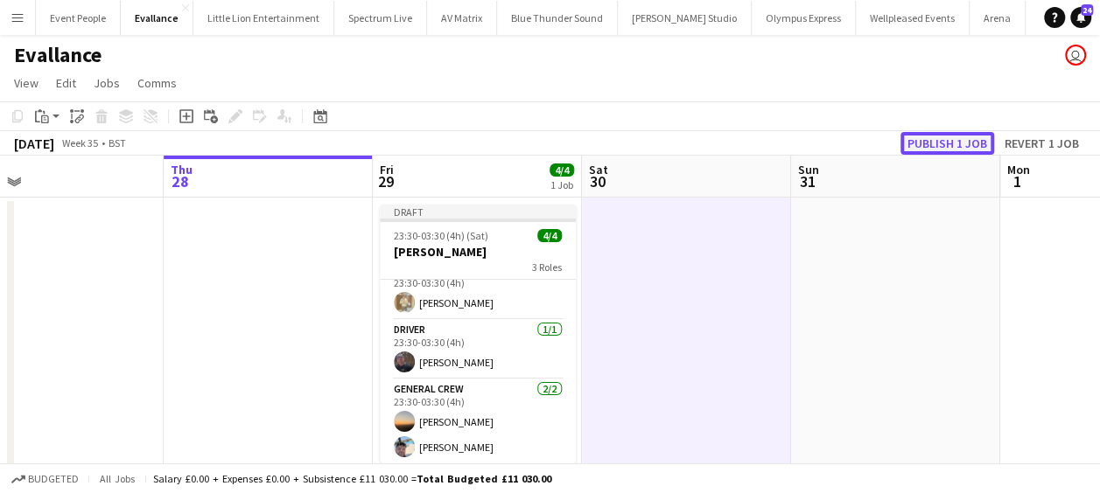
click at [935, 145] on button "Publish 1 job" at bounding box center [947, 143] width 94 height 23
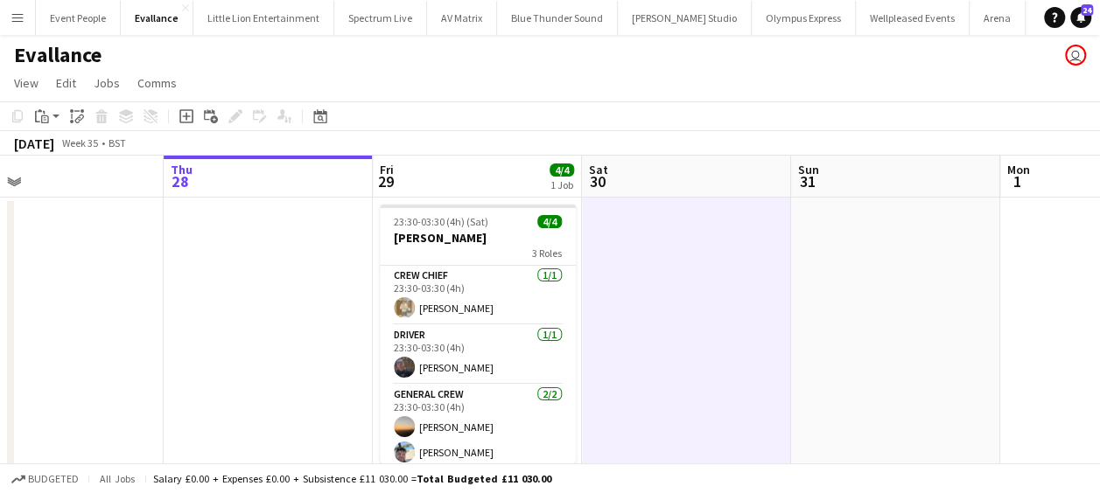
click at [686, 248] on app-date-cell at bounding box center [686, 442] width 209 height 488
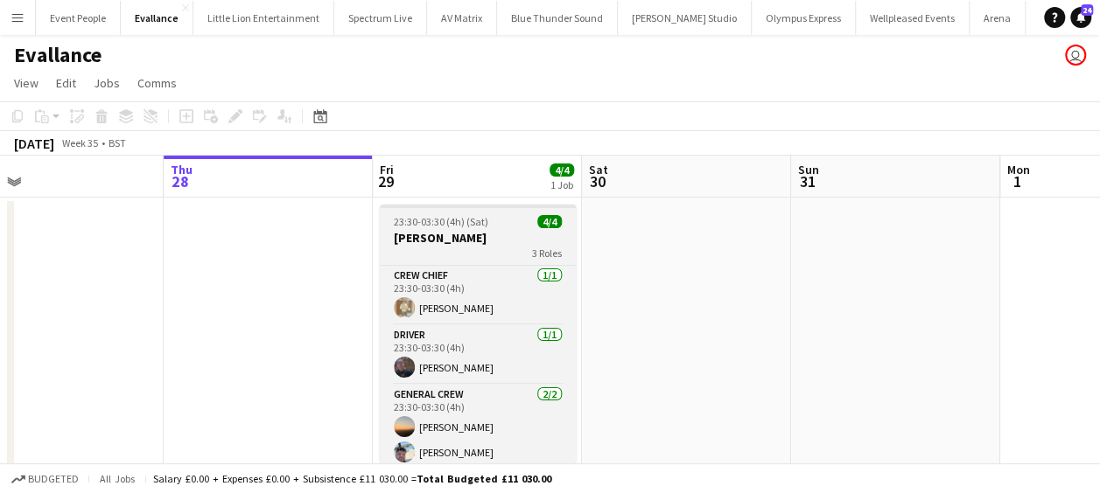
click at [477, 226] on span "23:30-03:30 (4h) (Sat)" at bounding box center [441, 221] width 94 height 13
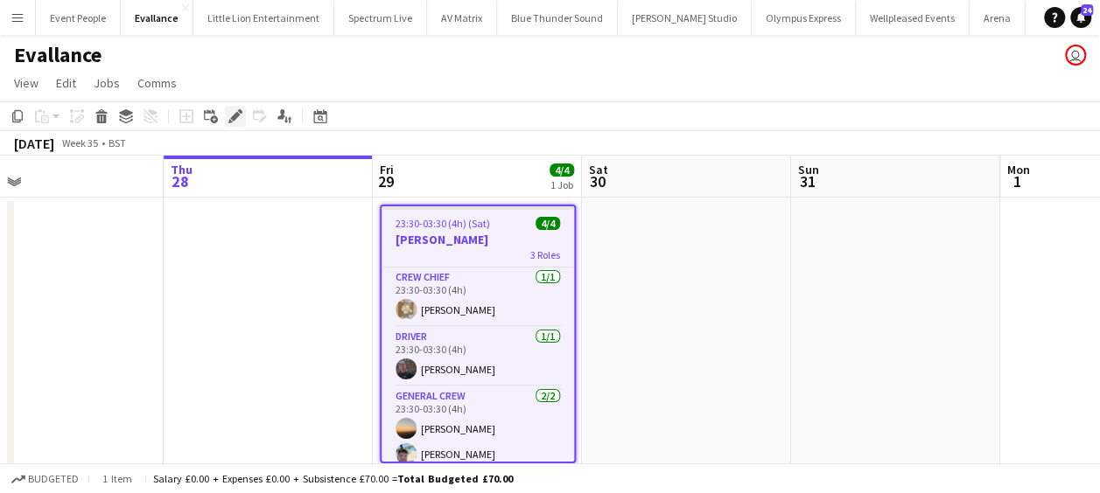
click at [237, 114] on icon at bounding box center [235, 117] width 10 height 10
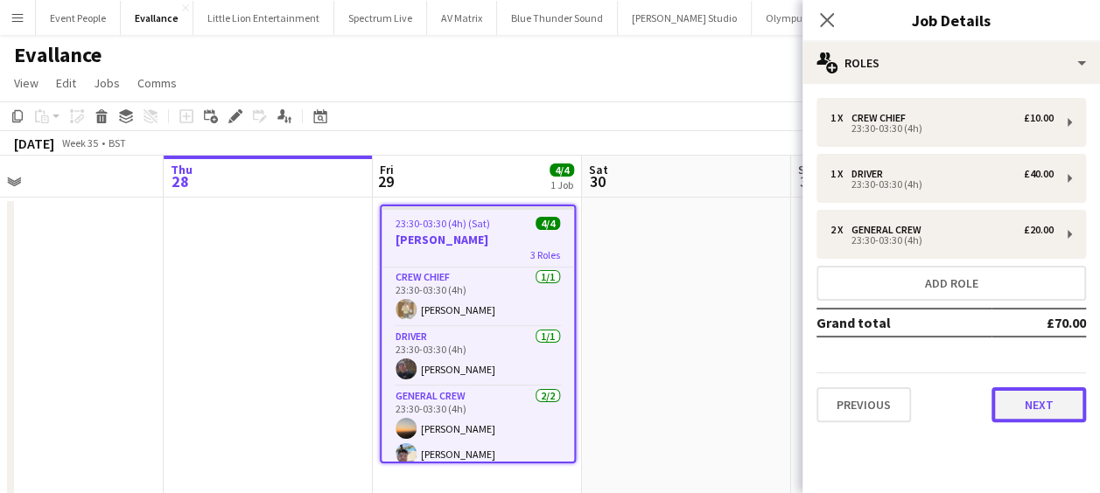
click at [1005, 401] on button "Next" at bounding box center [1038, 404] width 94 height 35
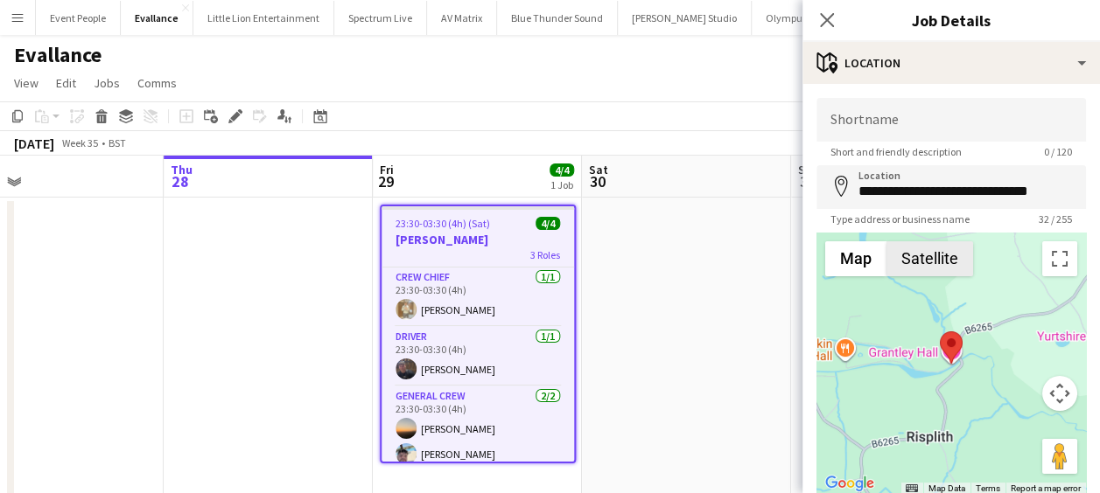
scroll to position [124, 0]
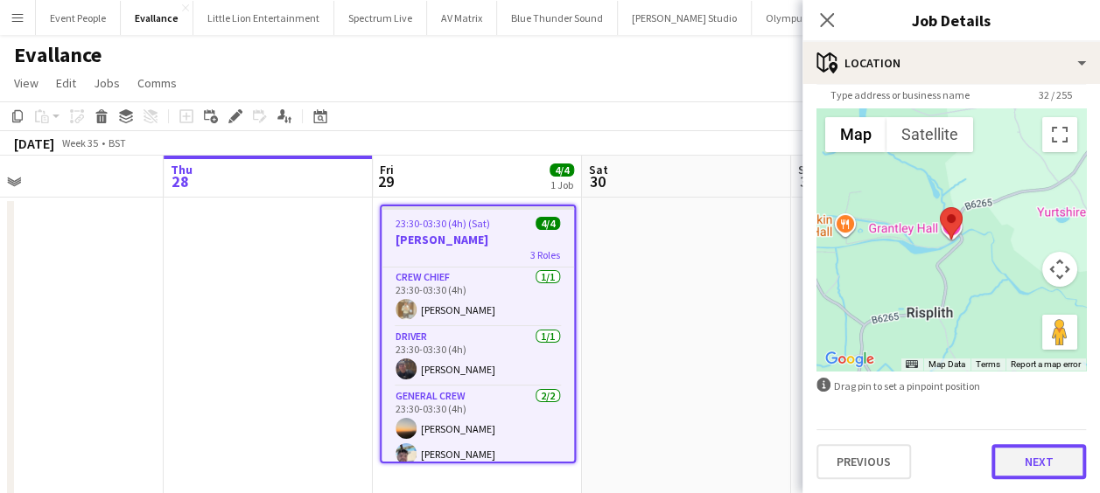
click at [1025, 462] on button "Next" at bounding box center [1038, 461] width 94 height 35
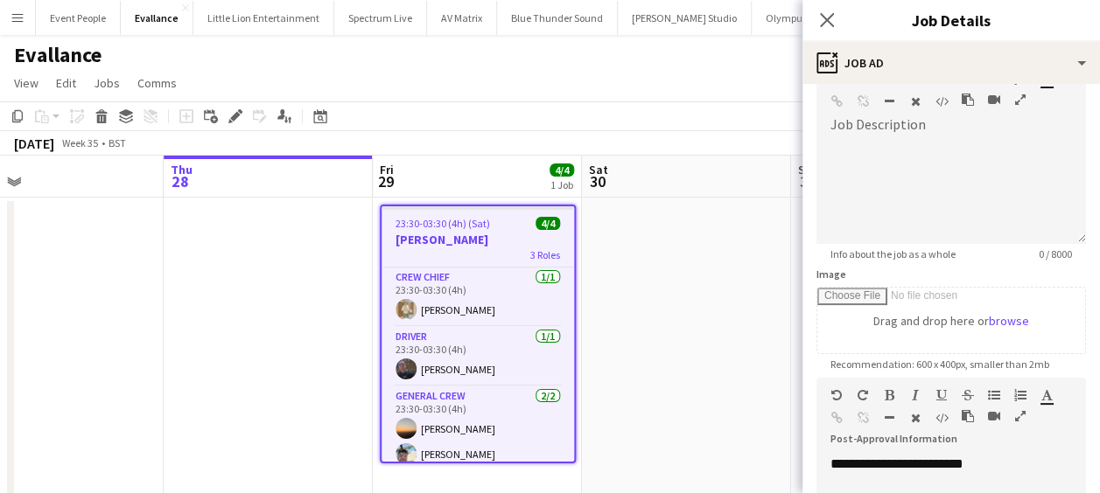
scroll to position [175, 0]
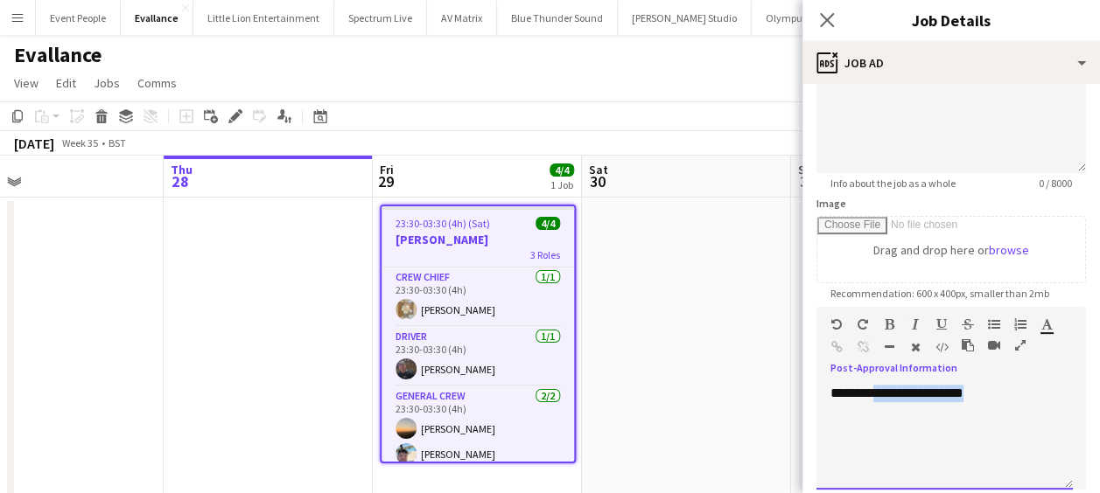
drag, startPoint x: 987, startPoint y: 392, endPoint x: 881, endPoint y: 401, distance: 106.2
click at [881, 401] on div "**********" at bounding box center [944, 437] width 256 height 105
click at [831, 13] on icon "Close pop-in" at bounding box center [826, 19] width 17 height 17
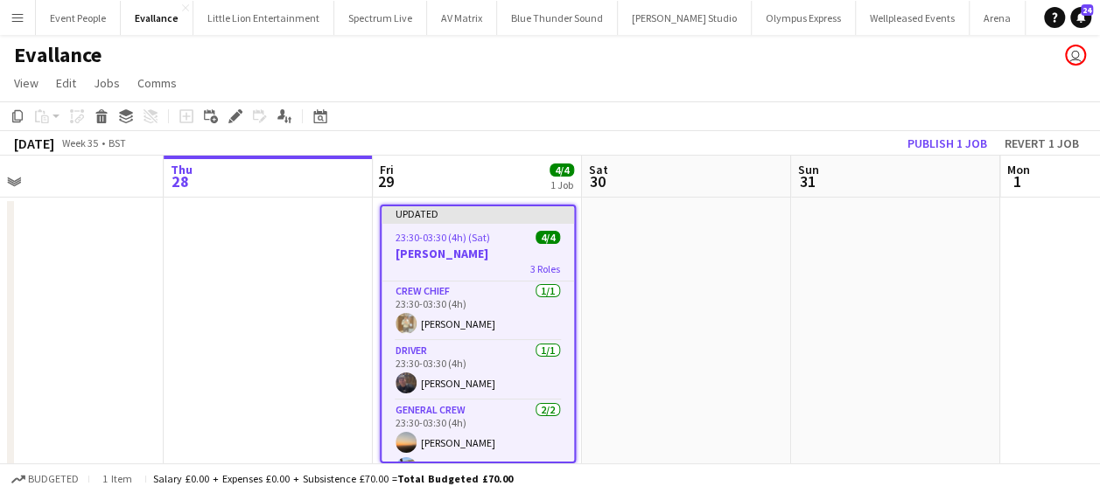
click at [762, 259] on app-date-cell at bounding box center [686, 442] width 209 height 488
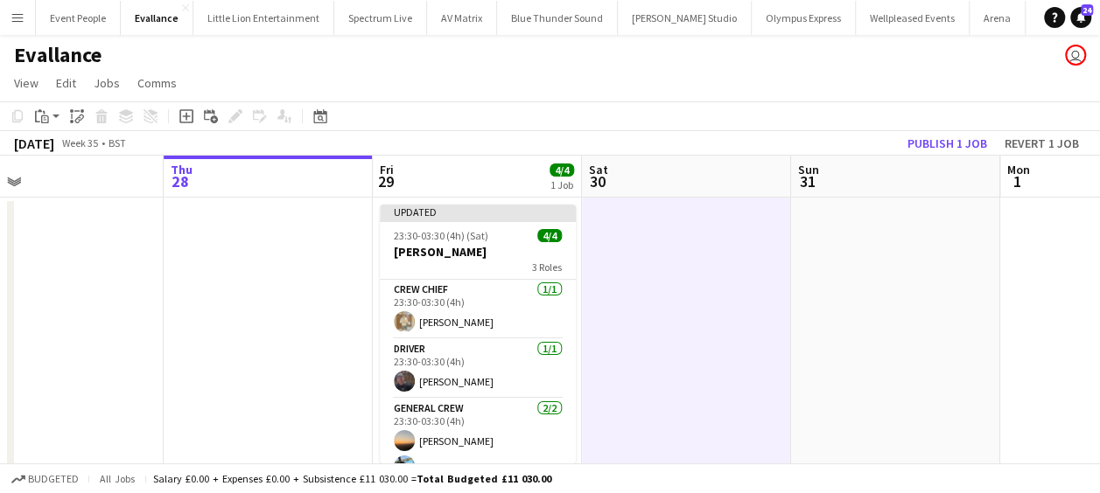
scroll to position [0, 464]
click at [959, 136] on button "Publish 1 job" at bounding box center [947, 143] width 94 height 23
